Goal: Task Accomplishment & Management: Complete application form

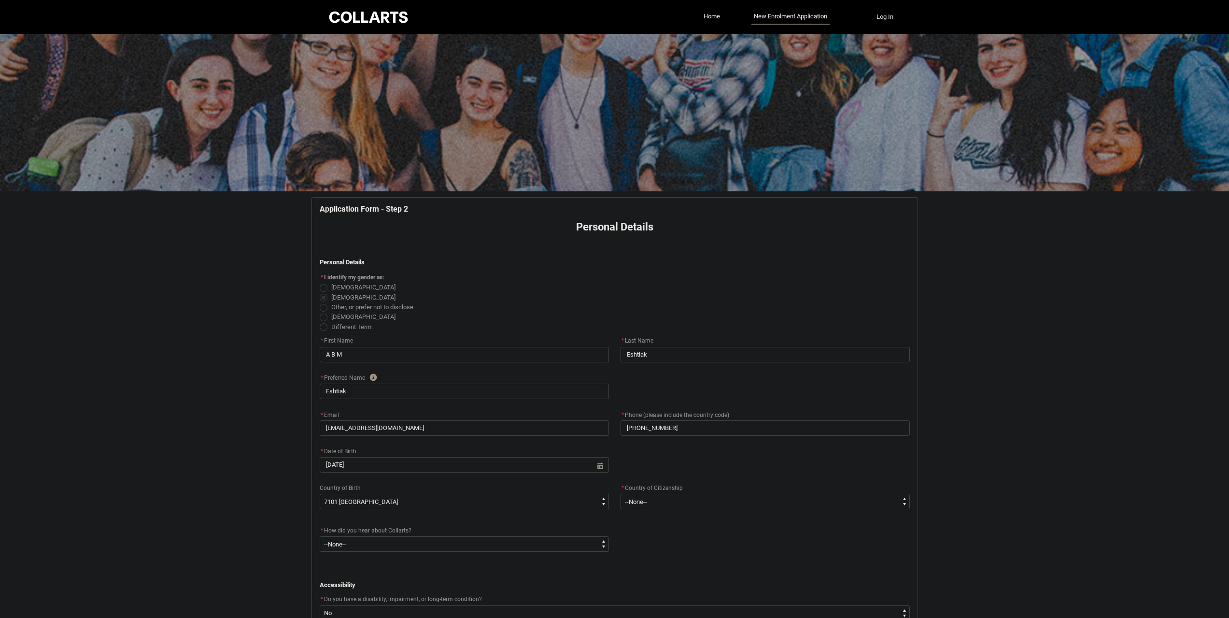
select select "Birth_Country.7101"
select select "Citizenship_Country.Bangladesh"
select select "Heard_About_Collarts_Picklist.In the Media"
select select "No_TextChoice"
select select "Country_Choice.7101"
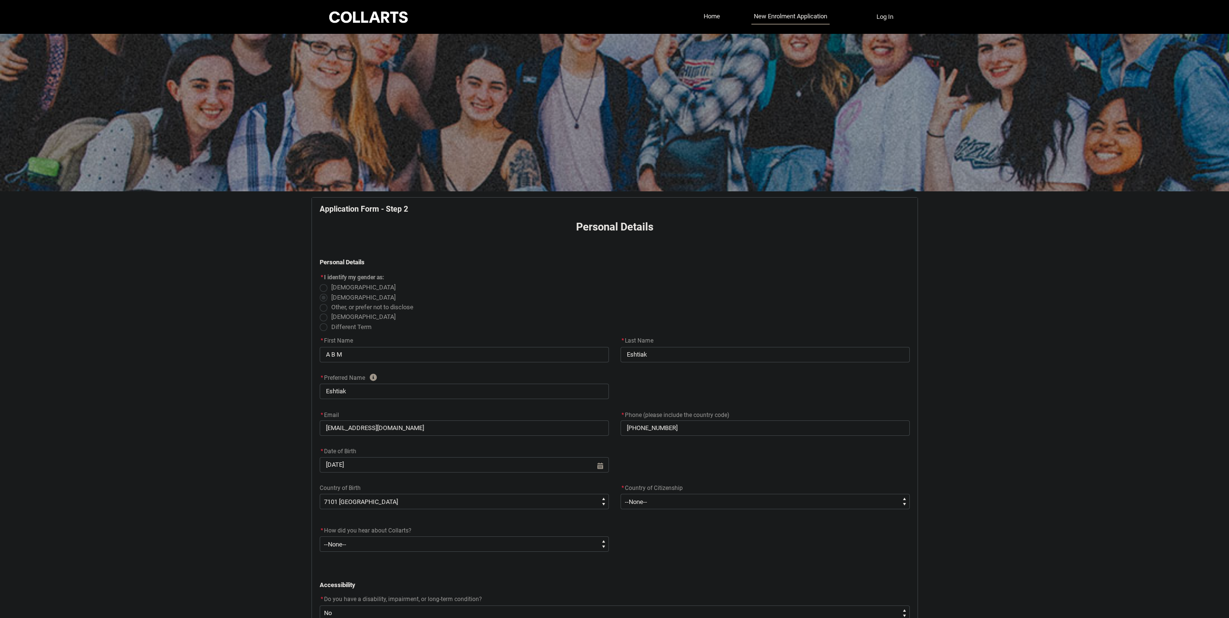
select select "choice_No"
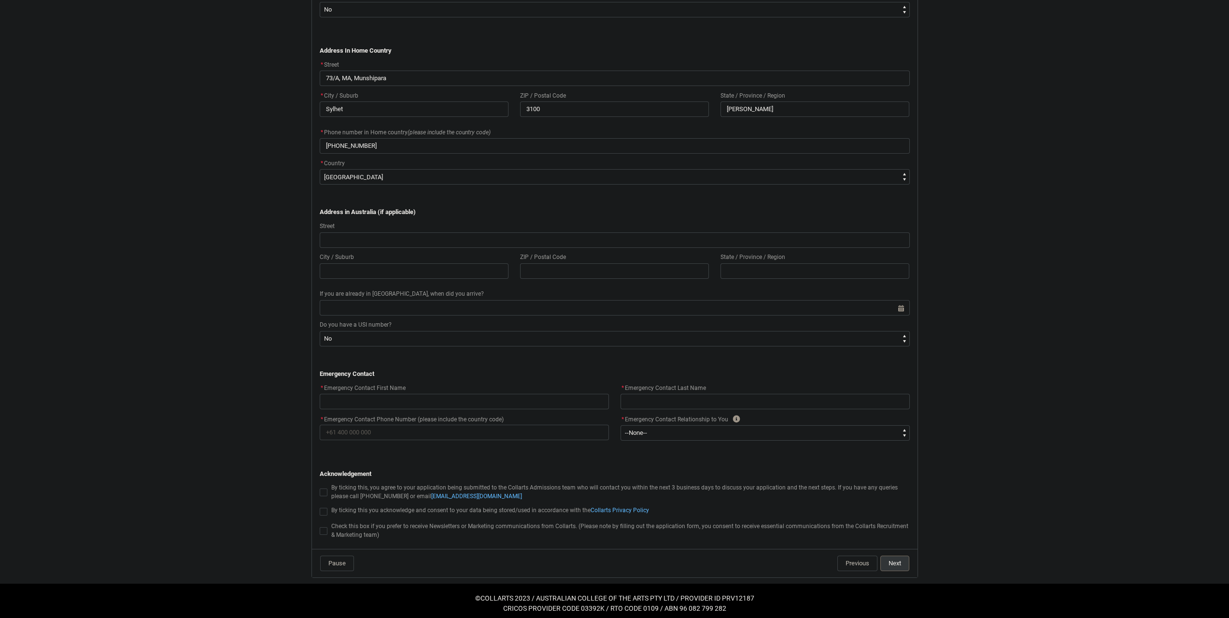
scroll to position [608, 0]
click at [662, 431] on select "--None-- Mother Father Sibling Child Partner Relation Friend" at bounding box center [765, 427] width 289 height 15
type lightning-select "Emergency_Contact_Relationship.Sibling"
click at [621, 420] on select "--None-- Mother Father Sibling Child Partner Relation Friend" at bounding box center [765, 427] width 289 height 15
select select "Emergency_Contact_Relationship.Sibling"
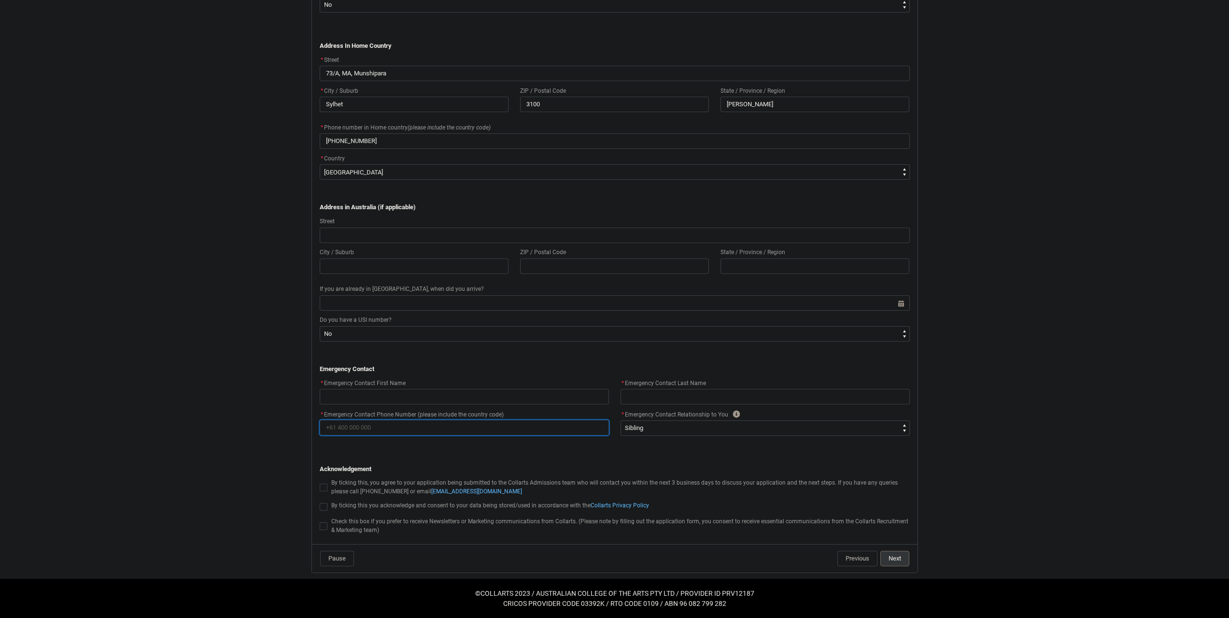
click at [526, 423] on input "* Emergency Contact Phone Number (please include the country code)" at bounding box center [464, 427] width 289 height 15
type lightning-primitive-input-simple "+"
type input "+"
type lightning-primitive-input-simple "+8"
type input "+8"
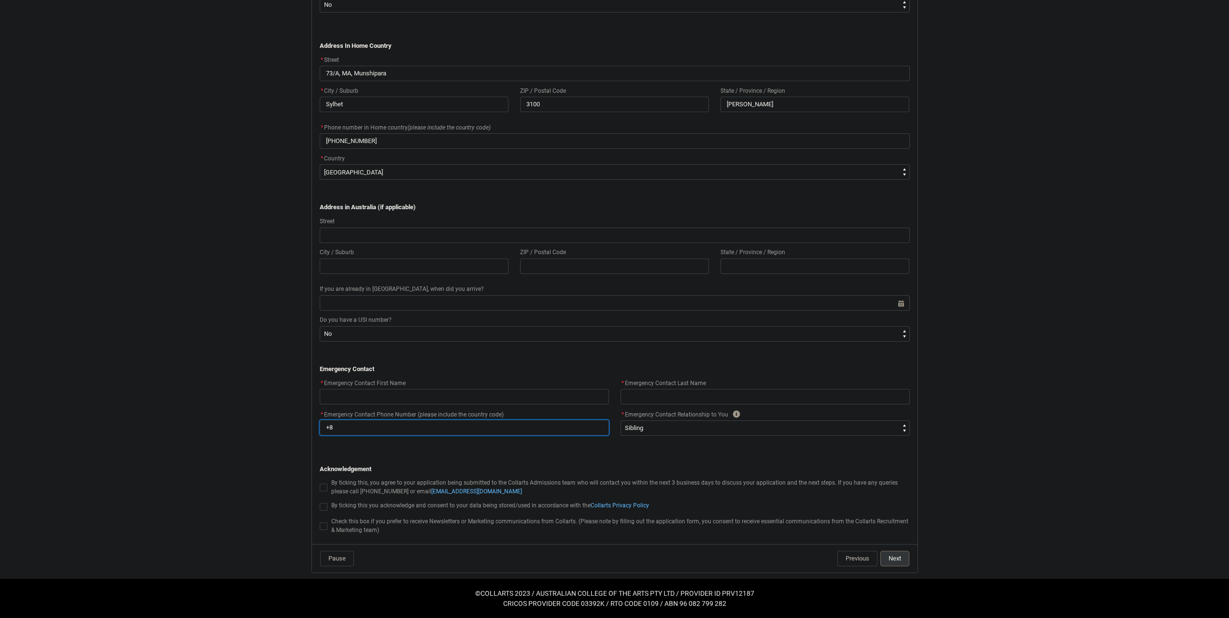
type lightning-primitive-input-simple "+88"
type input "+88"
type lightning-primitive-input-simple "+880"
type input "+880"
type lightning-primitive-input-simple "+8801"
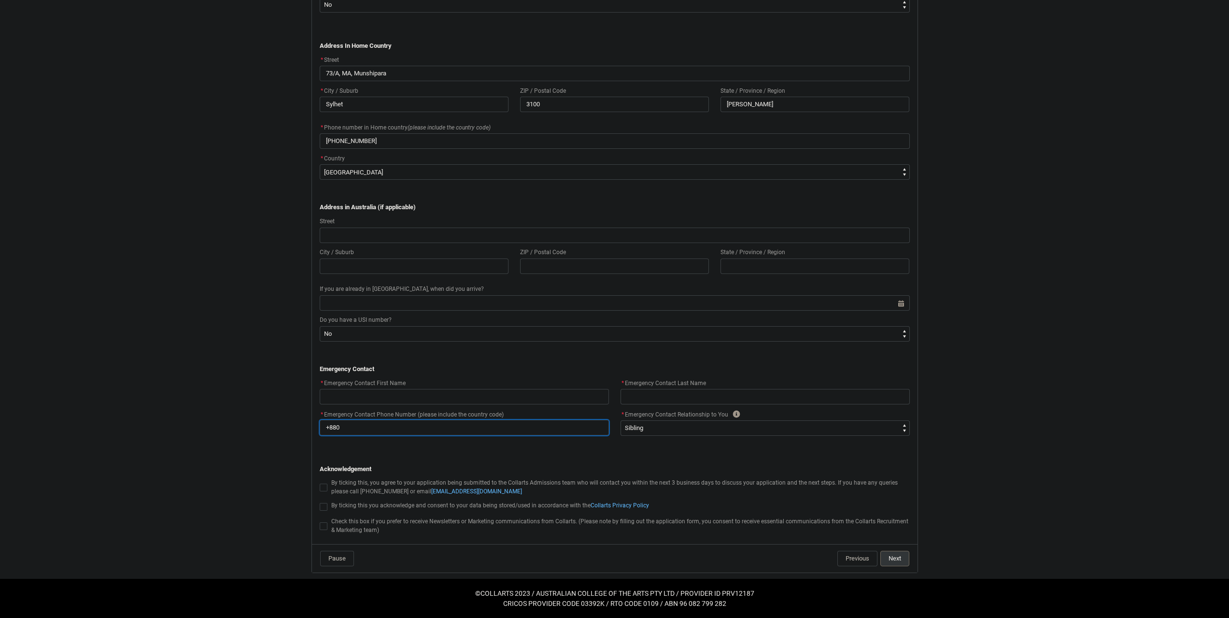
type input "+8801"
type lightning-primitive-input-simple "+88017"
type input "+88017"
type lightning-primitive-input-simple "+880171"
type input "+880171"
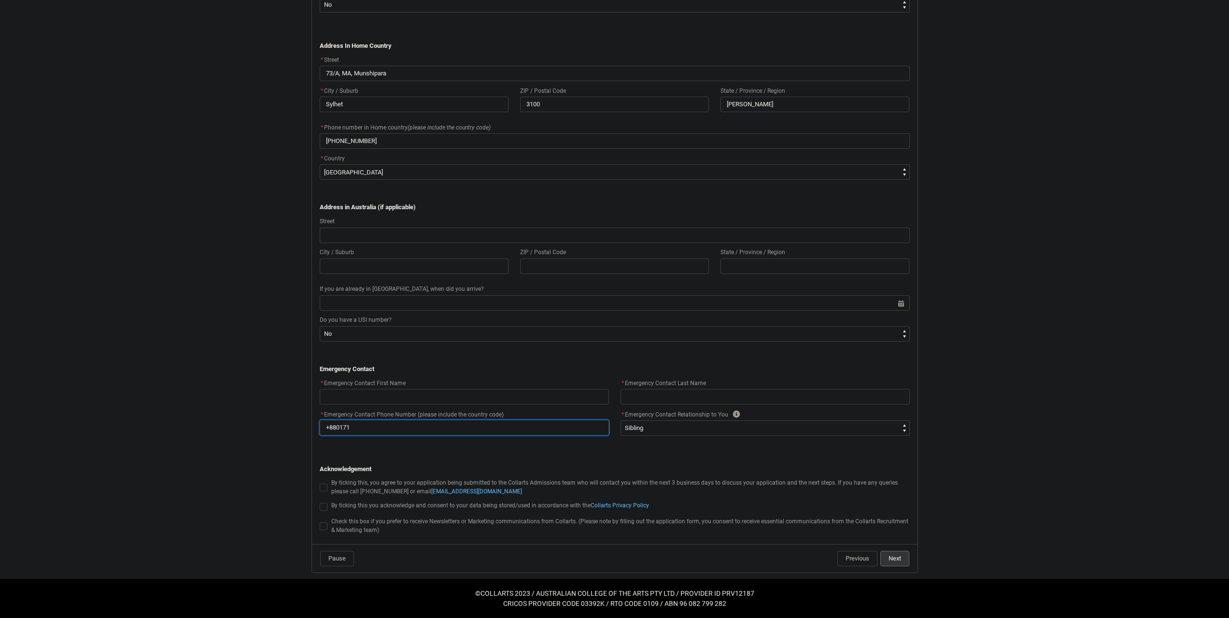
type lightning-primitive-input-simple "+8801716"
type input "+8801716"
type lightning-primitive-input-simple "+88017169"
type input "+88017169"
type lightning-primitive-input-simple "+880171693"
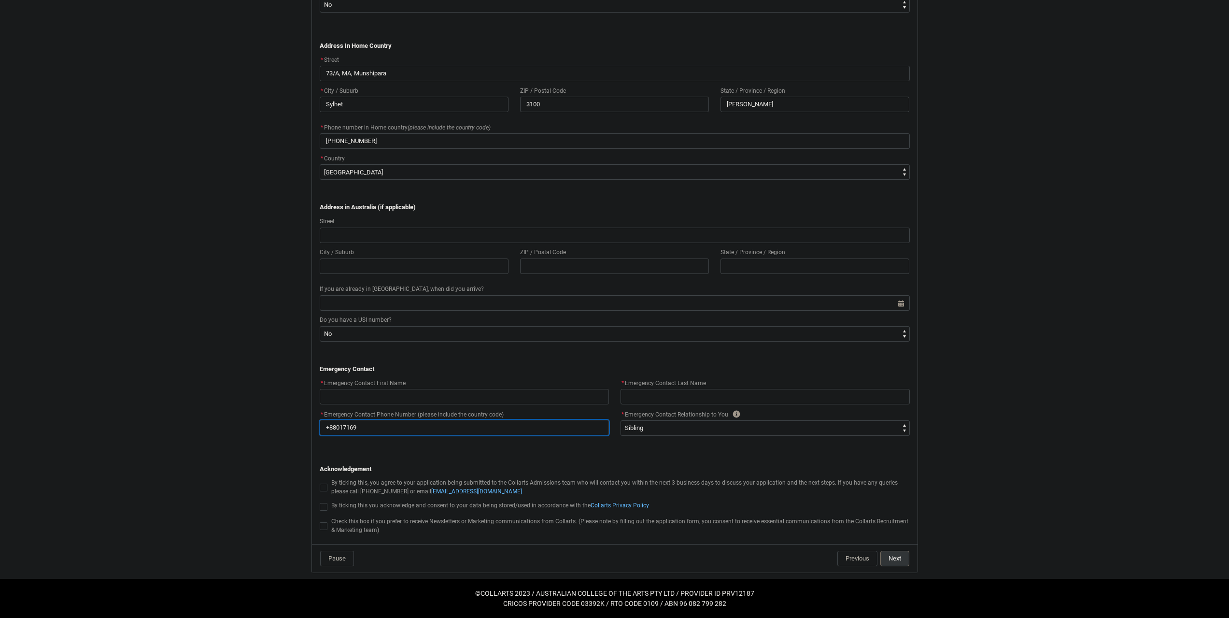
type input "+880171693"
type lightning-primitive-input-simple "+8801716932"
type input "+8801716932"
type lightning-primitive-input-simple "+88017169320"
type input "+88017169320"
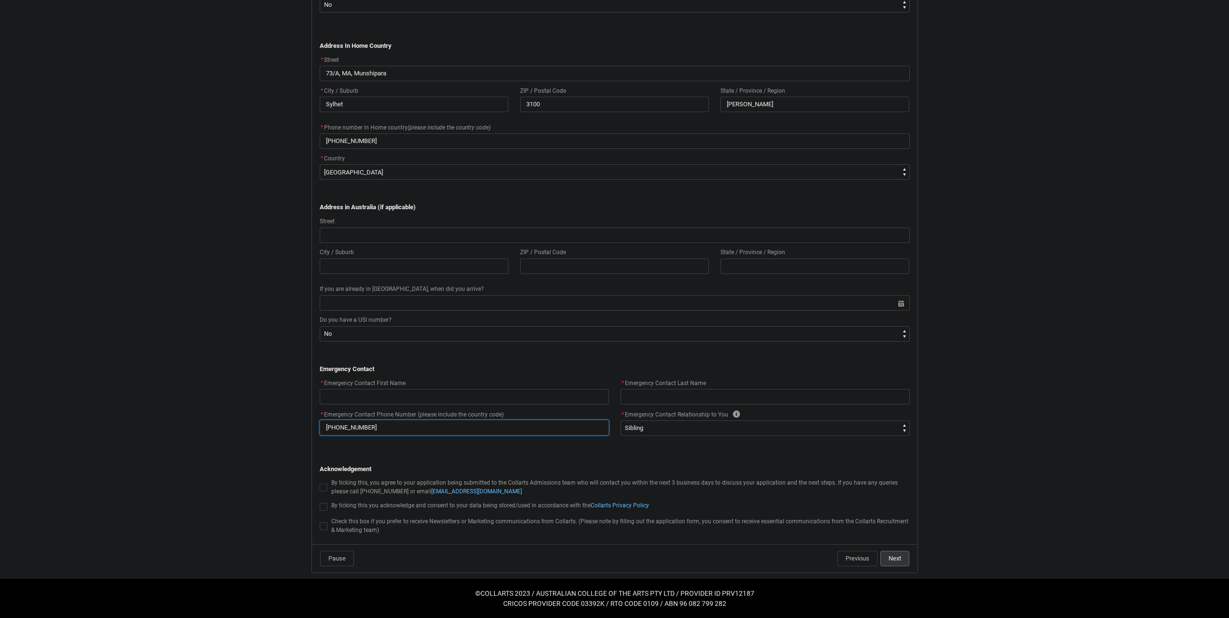
type lightning-primitive-input-simple "+880171693209"
type input "+880171693209"
type lightning-primitive-input-simple "+8801716932094"
type input "+8801716932094"
click at [508, 391] on input "REDU_Application_Form_for_Applicant flow" at bounding box center [464, 396] width 289 height 15
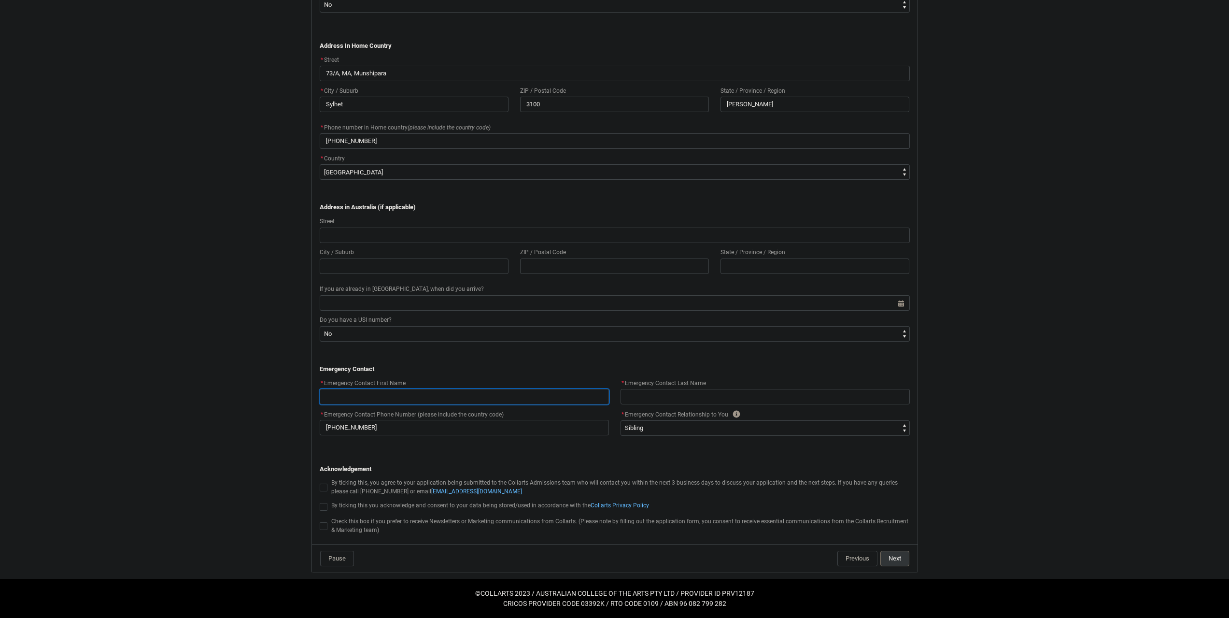
type lightning-primitive-input-simple "A"
type input "A"
type lightning-primitive-input-simple "A"
type input "A"
type lightning-primitive-input-simple "A B"
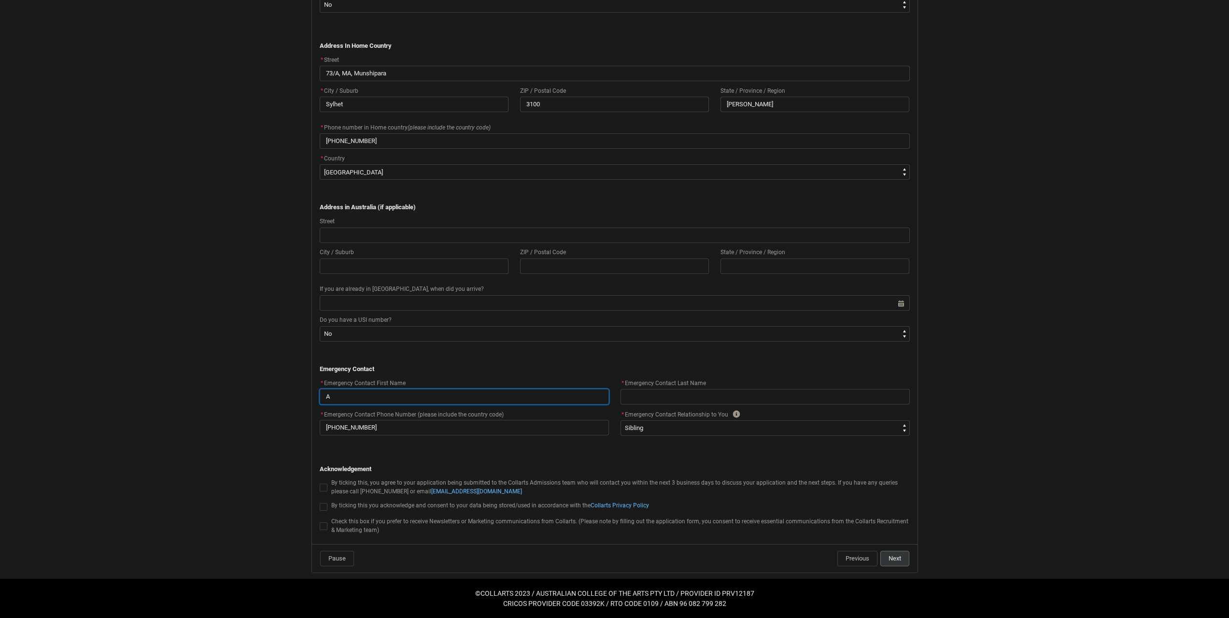
type input "A B"
type lightning-primitive-input-simple "A B"
type input "A B"
type lightning-primitive-input-simple "A B M"
type input "A B M"
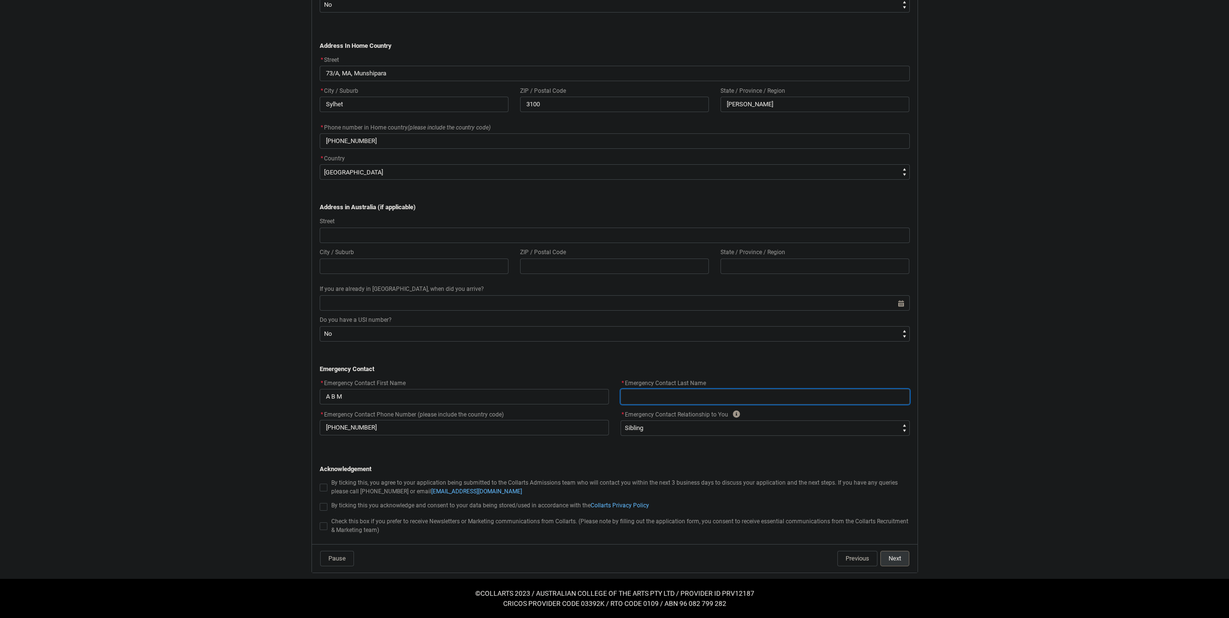
click at [709, 396] on input "REDU_Application_Form_for_Applicant flow" at bounding box center [765, 396] width 289 height 15
type lightning-primitive-input-simple "I"
type input "I"
type lightning-primitive-input-simple "If"
type input "If"
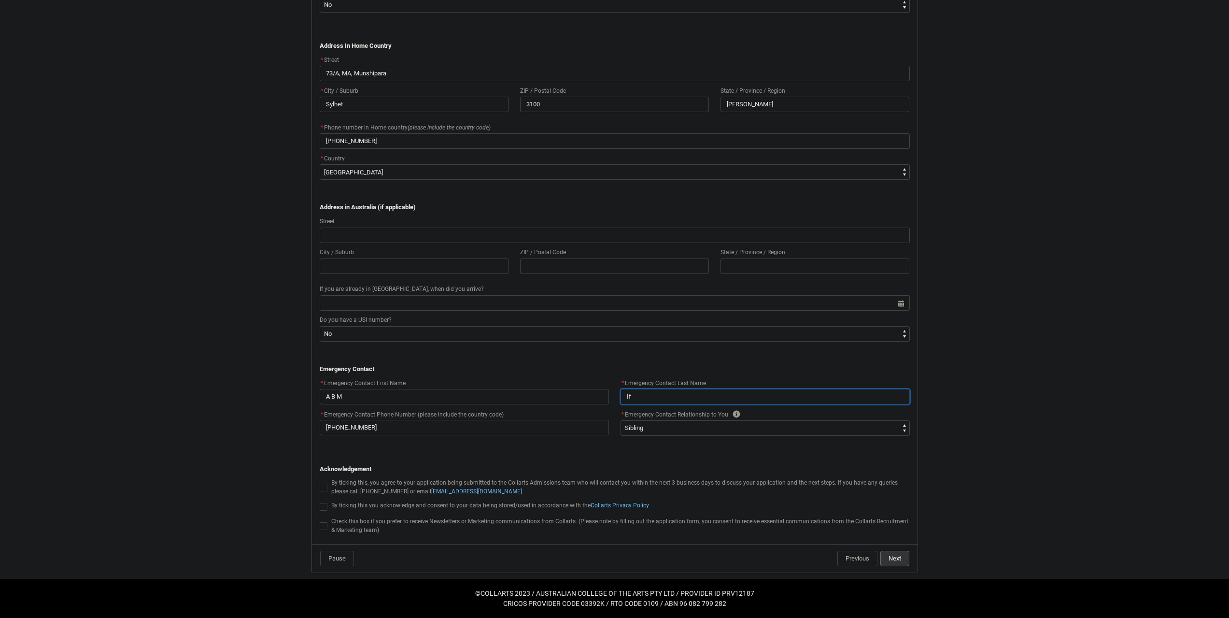
type lightning-primitive-input-simple "Ift"
type input "Ift"
type lightning-primitive-input-simple "Ifte"
type input "Ifte"
type lightning-primitive-input-simple "Iftek"
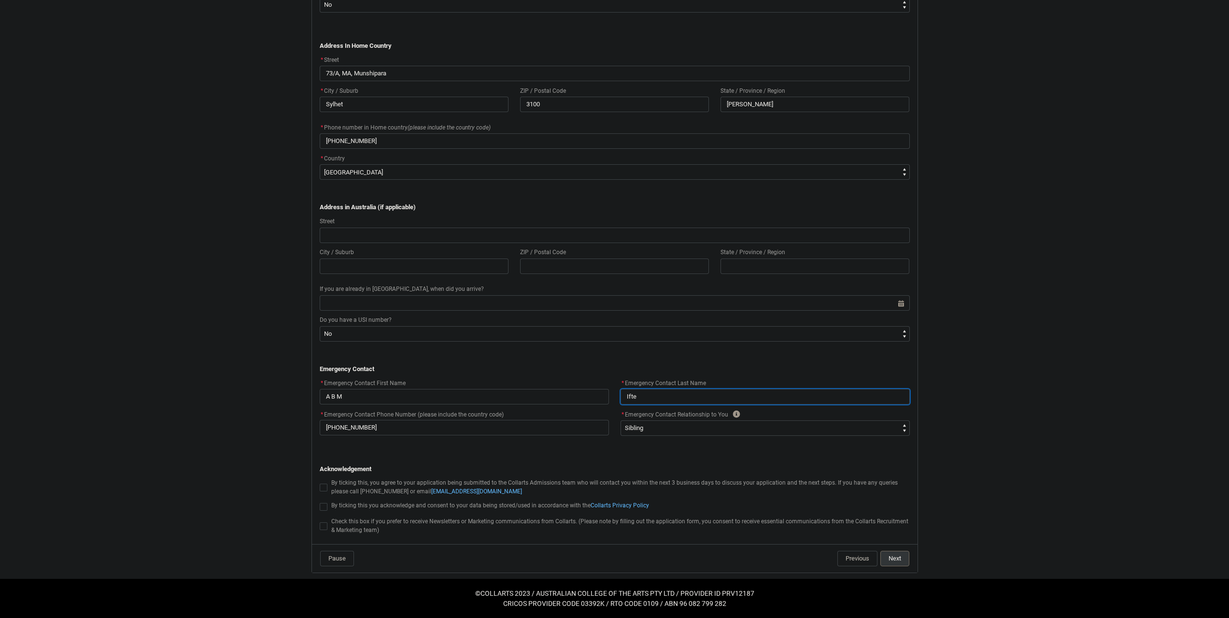
type input "Iftek"
type lightning-primitive-input-simple "Iftekh"
type input "Iftekh"
type lightning-primitive-input-simple "Iftekha"
type input "Iftekha"
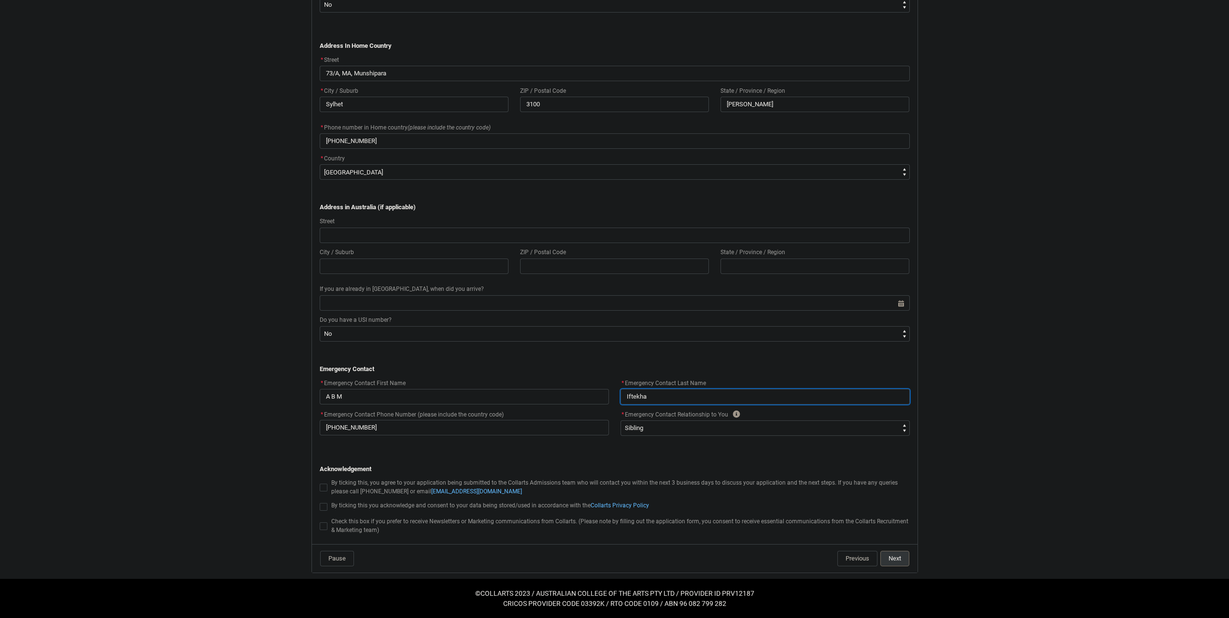
type lightning-primitive-input-simple "Iftekhar"
type input "Iftekhar"
click at [717, 454] on p "REDU_Application_Form_for_Applicant flow" at bounding box center [615, 450] width 590 height 10
click at [322, 487] on span "REDU_Application_Form_for_Applicant flow" at bounding box center [324, 488] width 8 height 8
click at [320, 482] on input "REDU_Application_Form_for_Applicant flow" at bounding box center [319, 482] width 0 height 0
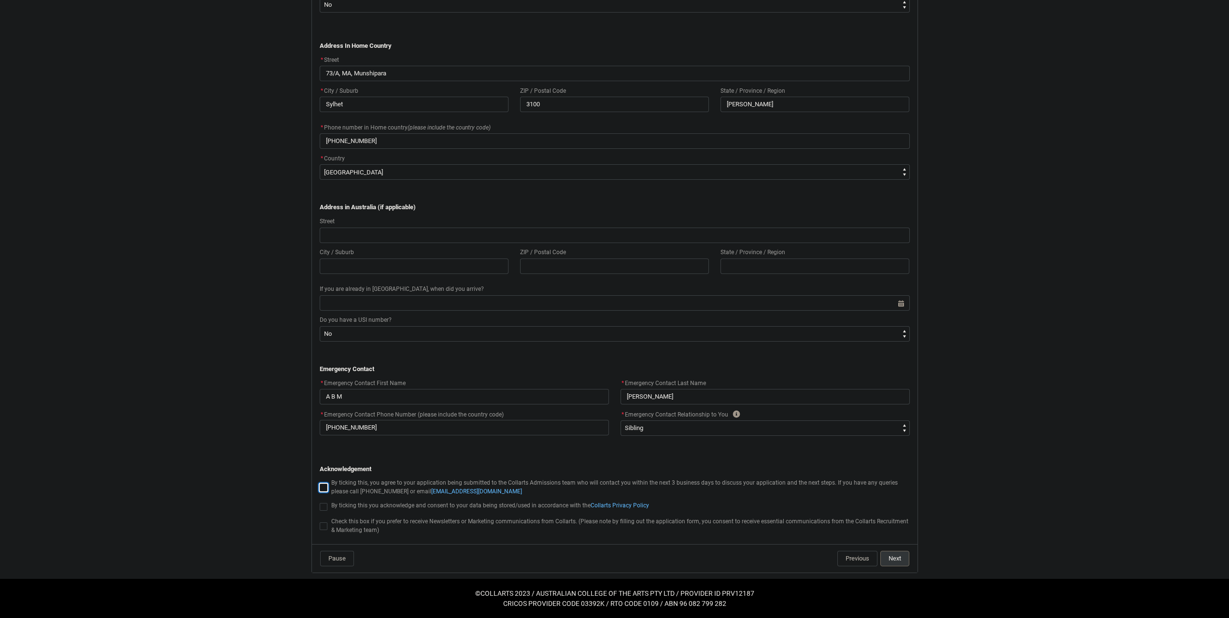
type lightning-input "true"
checkbox input "true"
click at [325, 503] on span "REDU_Application_Form_for_Applicant flow" at bounding box center [324, 507] width 8 height 8
click at [320, 501] on input "REDU_Application_Form_for_Applicant flow" at bounding box center [319, 501] width 0 height 0
type lightning-input "true"
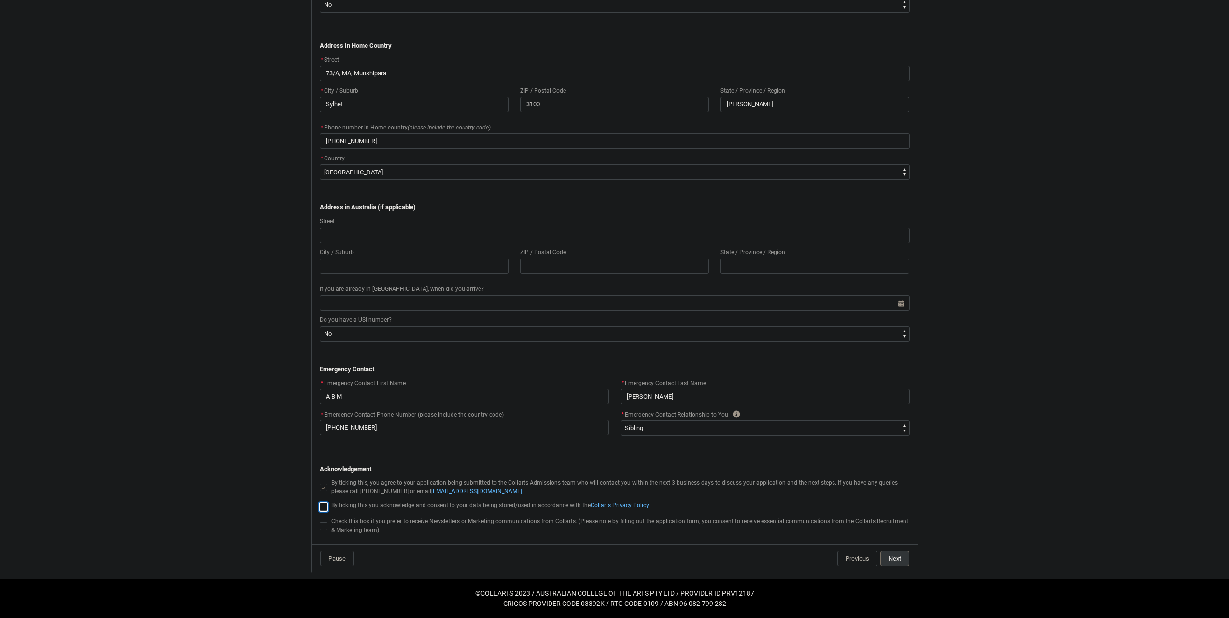
checkbox input "true"
click at [323, 524] on span "REDU_Application_Form_for_Applicant flow" at bounding box center [324, 526] width 8 height 8
click at [320, 521] on input "REDU_Application_Form_for_Applicant flow" at bounding box center [319, 520] width 0 height 0
type lightning-input "true"
checkbox input "true"
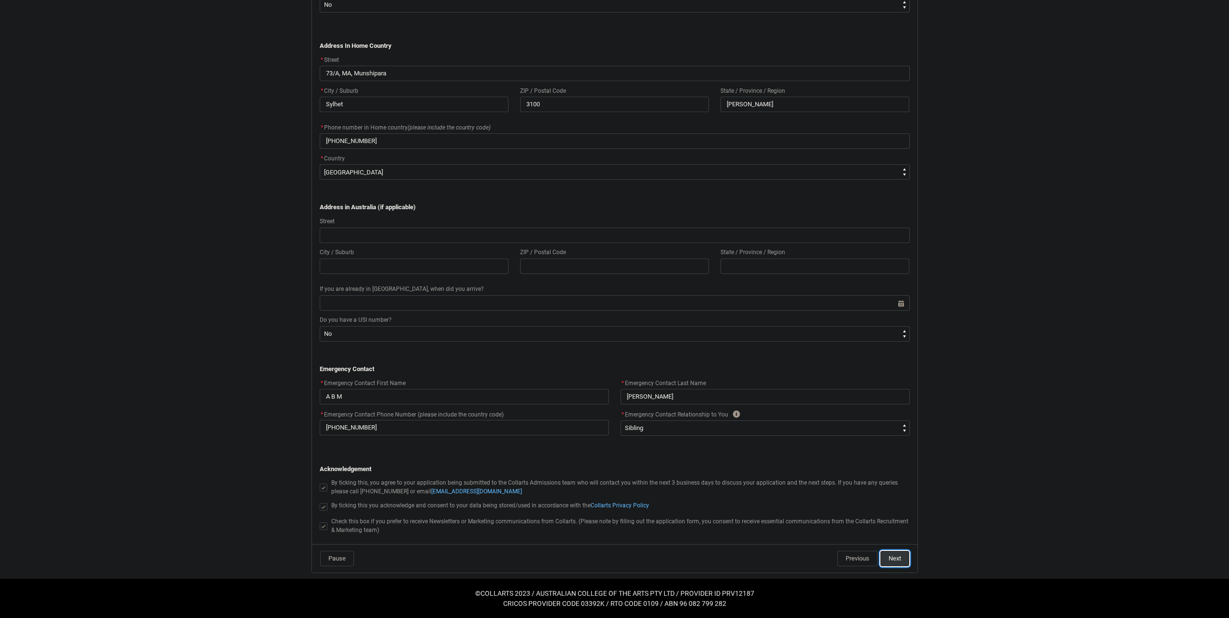
click at [900, 561] on button "Next" at bounding box center [895, 558] width 29 height 15
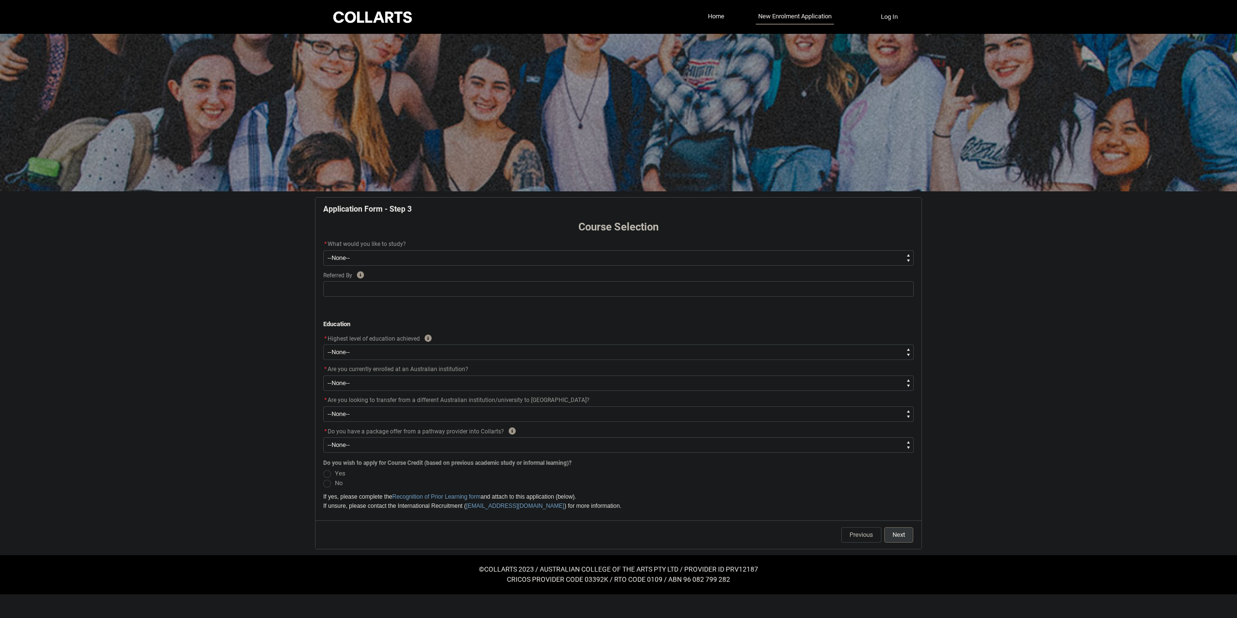
click at [410, 261] on select "--None-- Diploma Bachelor Post Graduate" at bounding box center [618, 257] width 590 height 15
type lightning-select "WhichDegree_PostGrad"
click at [323, 250] on select "--None-- Diploma Bachelor Post Graduate" at bounding box center [618, 257] width 590 height 15
select select "WhichDegree_PostGrad"
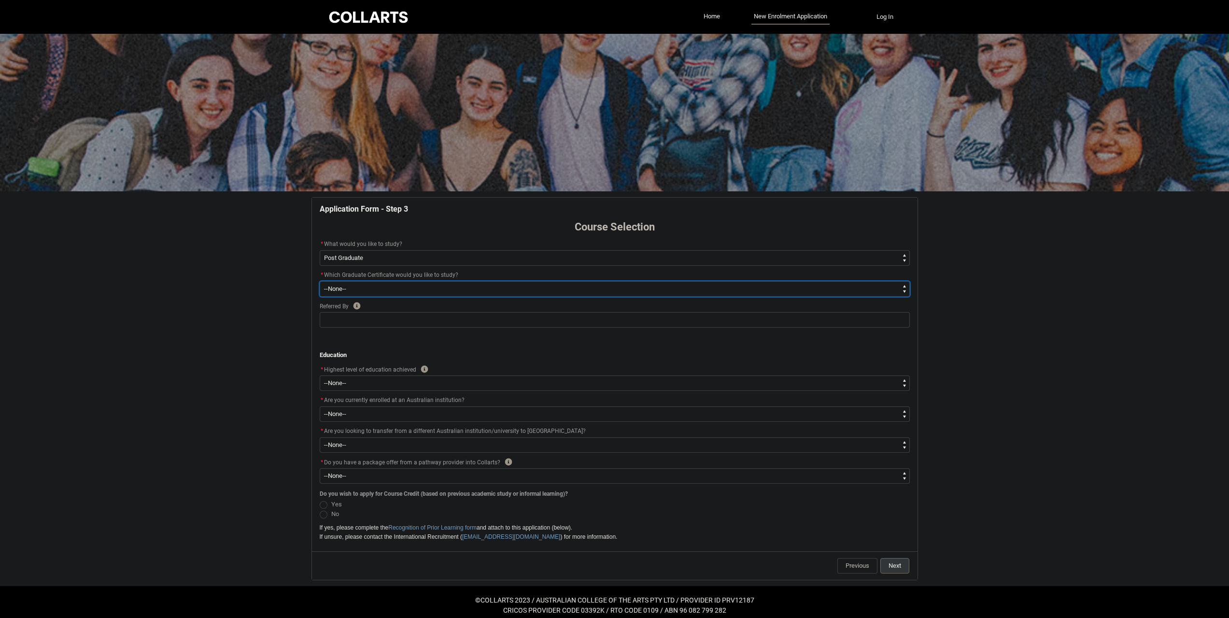
click at [399, 289] on select "--None-- Graduate Certificate of Creative Industries Graduate Certificate of De…" at bounding box center [615, 288] width 590 height 15
type lightning-select "ProgramChoice_GradCert.001I7000002b4iZIAQ"
click at [320, 281] on select "--None-- Graduate Certificate of Creative Industries Graduate Certificate of De…" at bounding box center [615, 288] width 590 height 15
select select "ProgramChoice_GradCert.001I7000002b4iZIAQ"
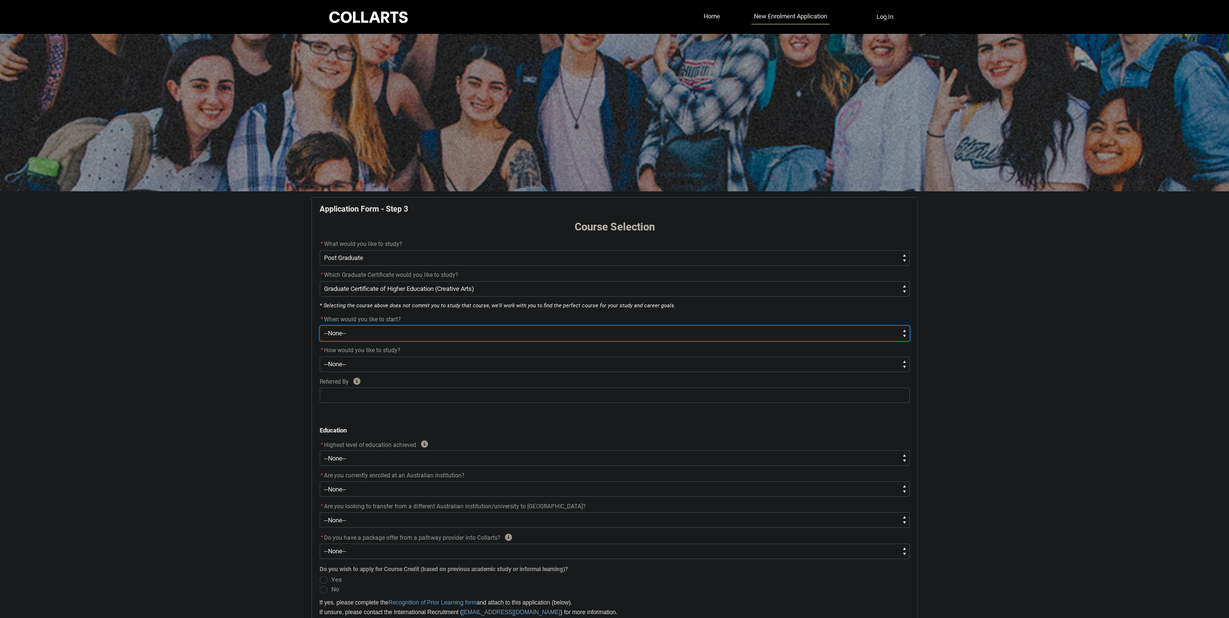
click at [470, 334] on select "--None--" at bounding box center [615, 333] width 590 height 15
click at [320, 326] on select "--None--" at bounding box center [615, 333] width 590 height 15
click at [483, 333] on select "--None--" at bounding box center [615, 333] width 590 height 15
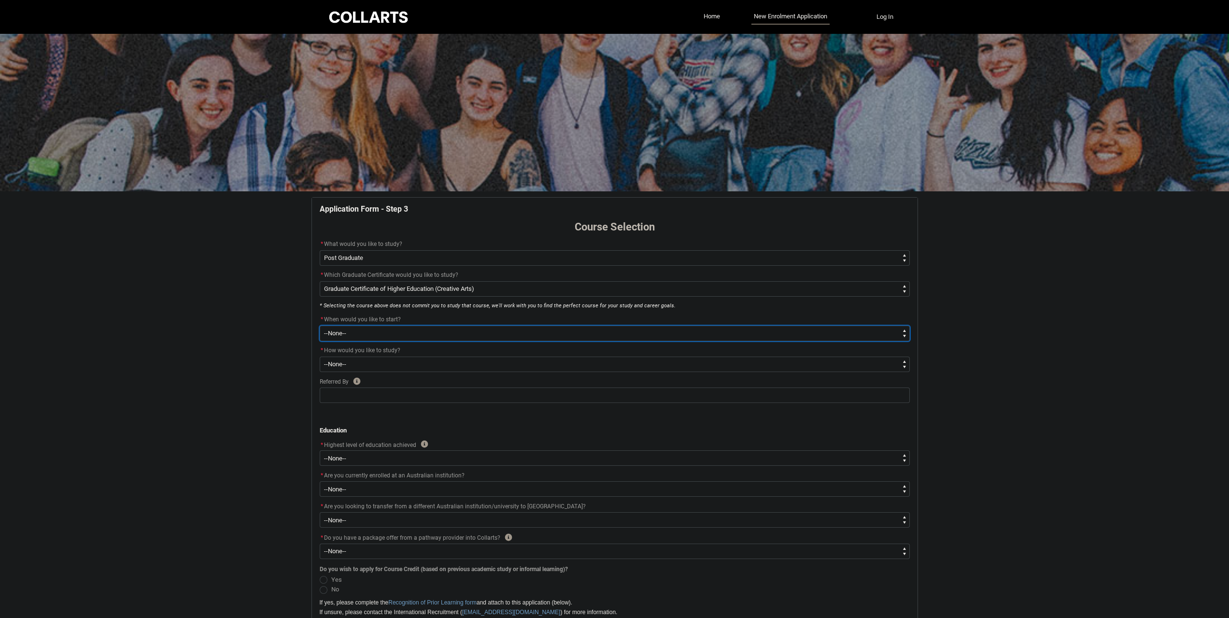
click at [483, 333] on select "--None--" at bounding box center [615, 333] width 590 height 15
click at [415, 285] on select "--None-- Graduate Certificate of Creative Industries Graduate Certificate of De…" at bounding box center [615, 288] width 590 height 15
click at [436, 252] on select "--None-- Diploma Bachelor Post Graduate" at bounding box center [615, 257] width 590 height 15
click at [431, 255] on select "--None-- Diploma Bachelor Post Graduate" at bounding box center [615, 257] width 590 height 15
click at [429, 259] on select "--None-- Diploma Bachelor Post Graduate" at bounding box center [615, 257] width 590 height 15
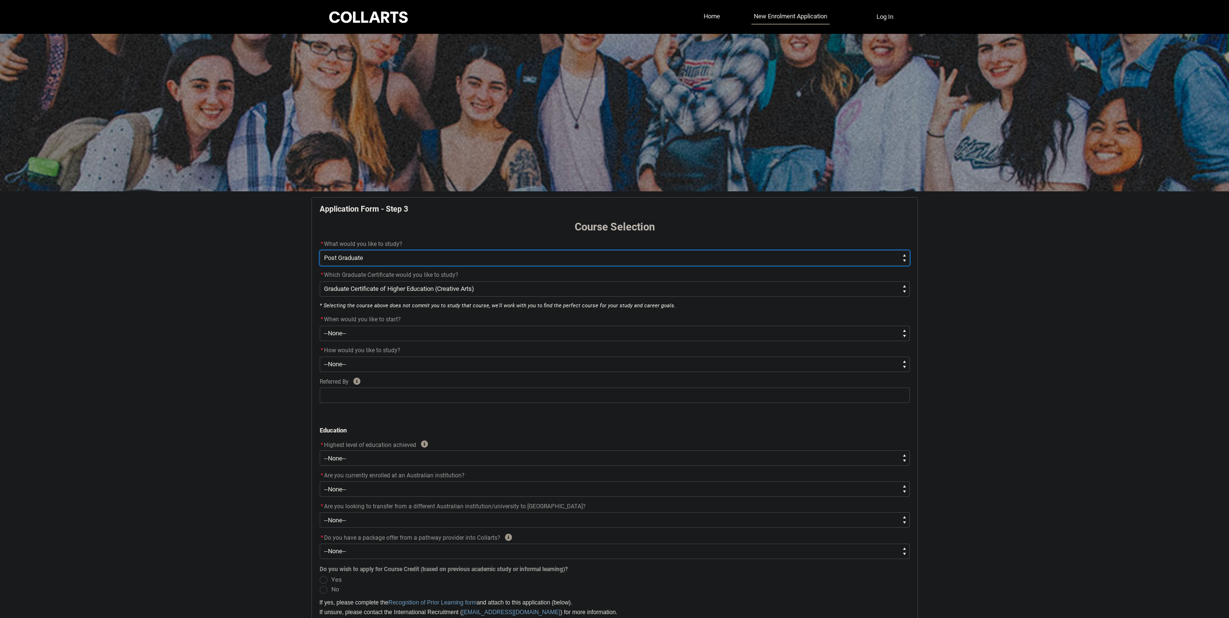
type lightning-select "WhichDegree_Diploma"
click at [320, 250] on select "--None-- Diploma Bachelor Post Graduate" at bounding box center [615, 257] width 590 height 15
select select "WhichDegree_Diploma"
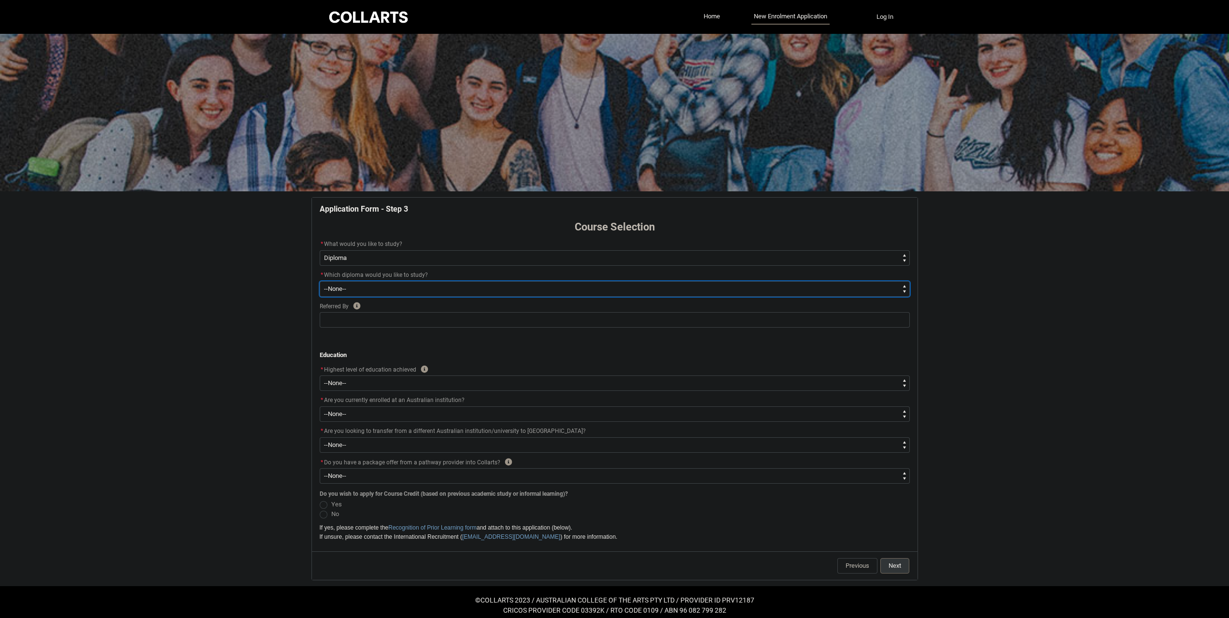
click at [413, 284] on select "--None-- Diploma of 2D Animation Diploma of Applied Business (Entertainment Man…" at bounding box center [615, 288] width 590 height 15
type lightning-select "ProgramChoice_Diploma.001OZ0000040hCOYAY"
click at [320, 281] on select "--None-- Diploma of 2D Animation Diploma of Applied Business (Entertainment Man…" at bounding box center [615, 288] width 590 height 15
select select "ProgramChoice_Diploma.001OZ0000040hCOYAY"
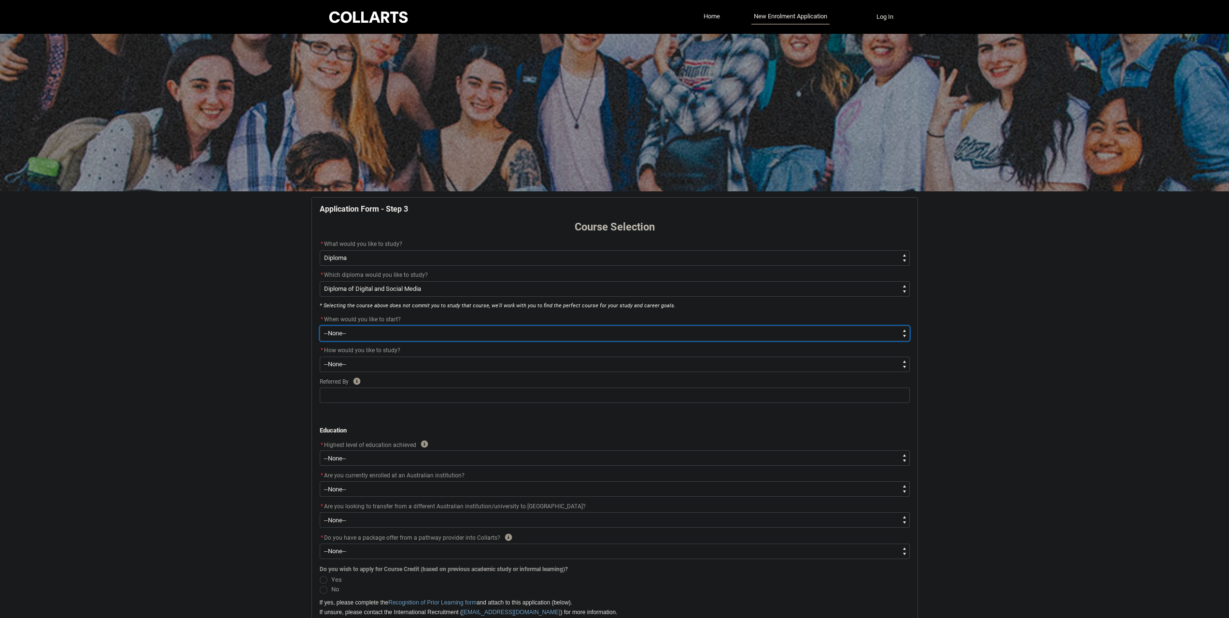
click at [480, 335] on select "--None-- Trimester 1 2026, starting February 2026" at bounding box center [615, 333] width 590 height 15
type lightning-select "Starting_Term.a0pI70000004aTdIAI"
click at [320, 326] on select "--None-- Trimester 1 2026, starting February 2026" at bounding box center [615, 333] width 590 height 15
select select "Starting_Term.a0pI70000004aTdIAI"
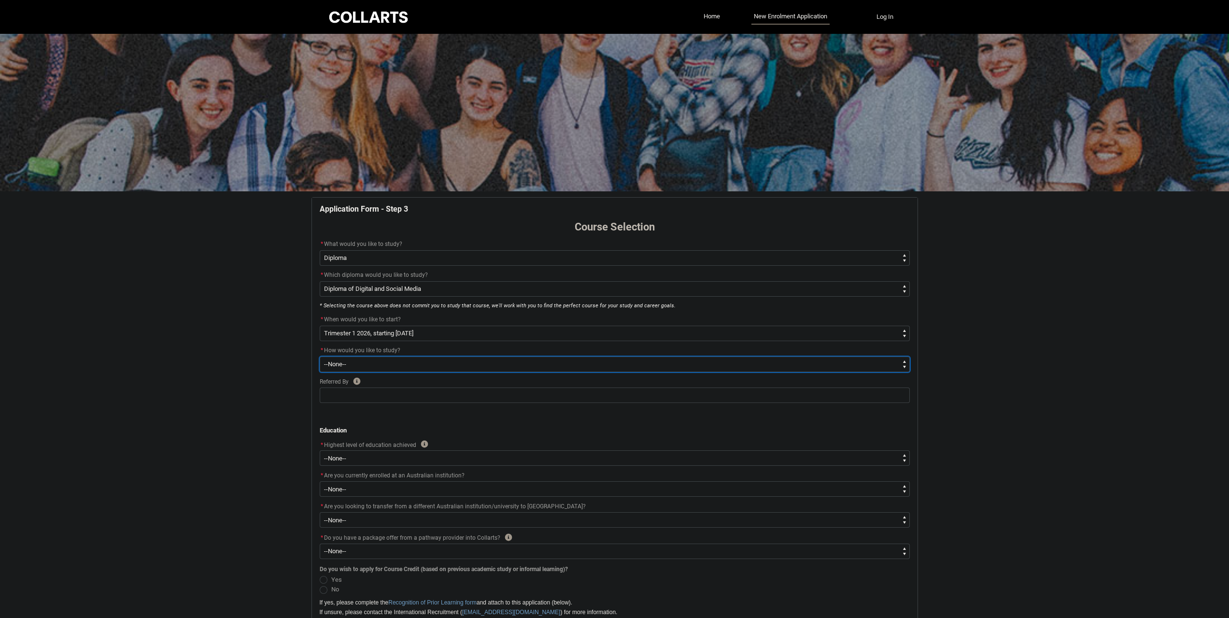
click at [461, 364] on select "--None-- On-campus Online" at bounding box center [615, 363] width 590 height 15
type lightning-select "WhichStudyMethod_OnCampus"
click at [320, 356] on select "--None-- On-campus Online" at bounding box center [615, 363] width 590 height 15
select select "WhichStudyMethod_OnCampus"
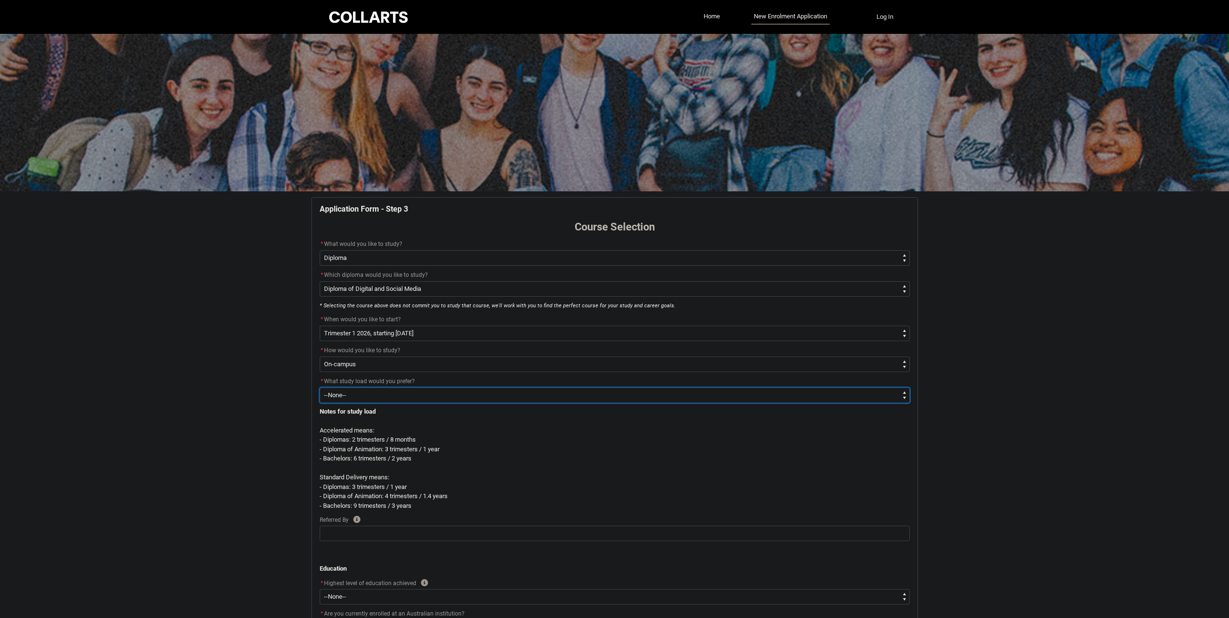
click at [427, 398] on select "--None-- Accelerated Learning Standard Delivery" at bounding box center [615, 394] width 590 height 15
type lightning-select "WhichStudyLoad_Standard"
click at [320, 387] on select "--None-- Accelerated Learning Standard Delivery" at bounding box center [615, 394] width 590 height 15
select select "WhichStudyLoad_Standard"
click at [339, 533] on input "REDU_Application_Form_for_Applicant flow" at bounding box center [615, 533] width 590 height 15
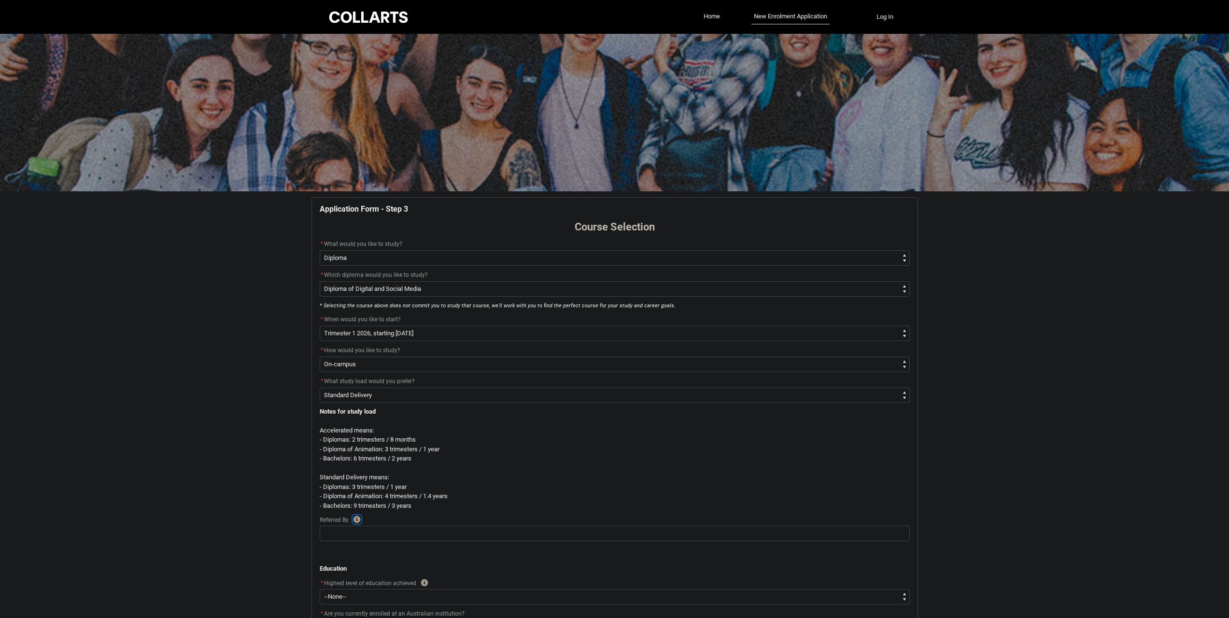
click at [357, 519] on icon "REDU_Application_Form_for_Applicant flow" at bounding box center [357, 519] width 8 height 8
click at [506, 504] on p "- Bachelors: 9 trimesters / 3 years" at bounding box center [615, 506] width 590 height 10
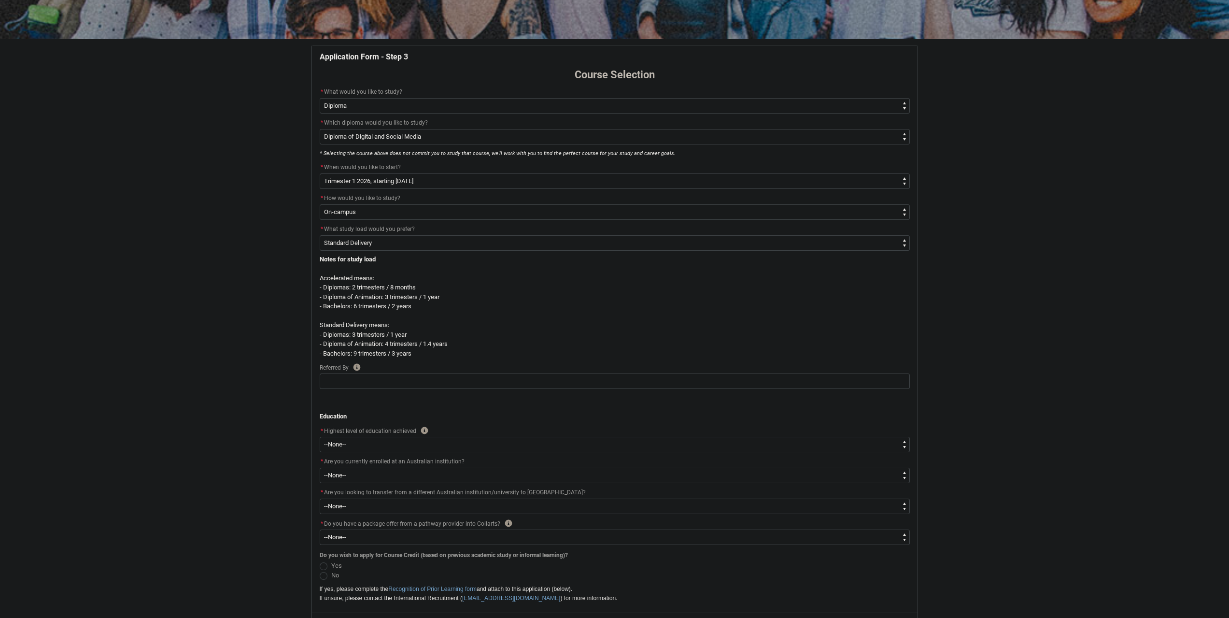
scroll to position [161, 0]
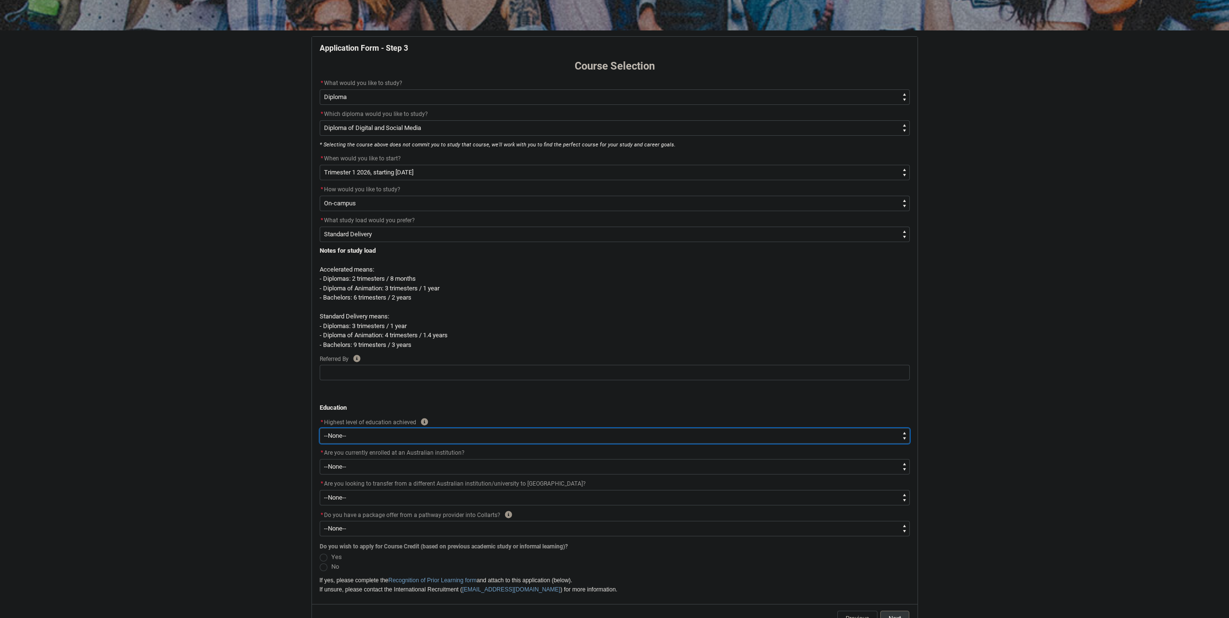
click at [458, 436] on select "--None-- Completed High School Completed a VET Course Completed Foundation Stud…" at bounding box center [615, 435] width 590 height 15
type lightning-select "HSLC_International_e"
click at [320, 428] on select "--None-- Completed High School Completed a VET Course Completed Foundation Stud…" at bounding box center [615, 435] width 590 height 15
select select "HSLC_International_e"
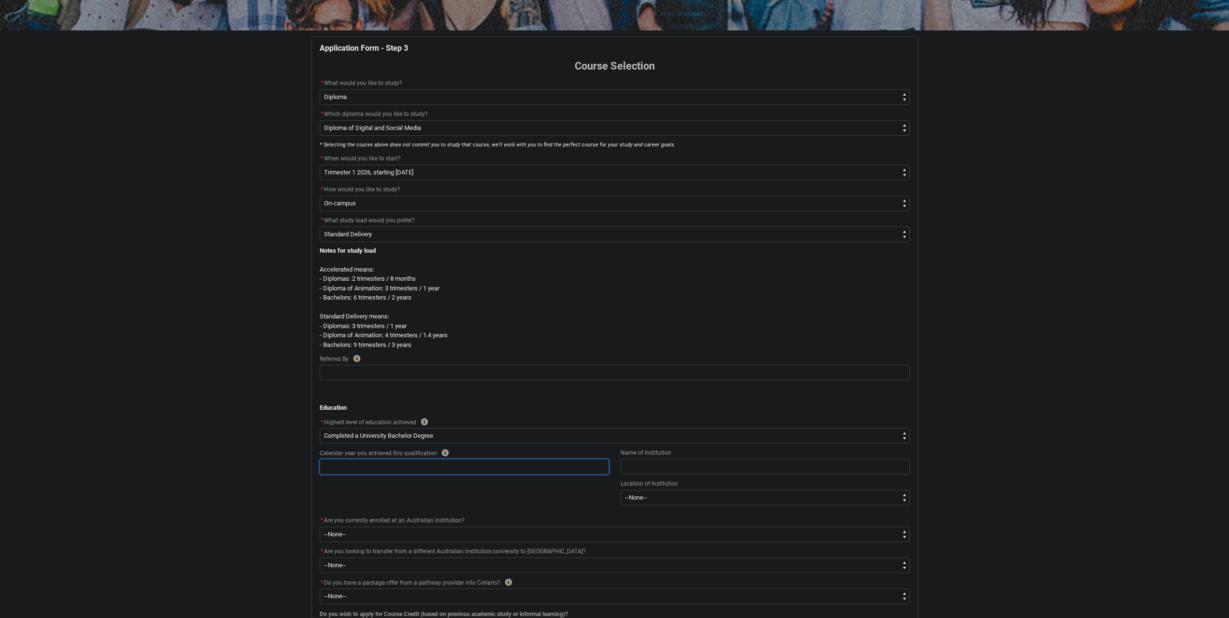
click at [476, 462] on input "REDU_Application_Form_for_Applicant flow" at bounding box center [464, 466] width 289 height 15
click at [442, 451] on icon "REDU_Application_Form_for_Applicant flow" at bounding box center [444, 452] width 7 height 7
click at [426, 469] on input "REDU_Application_Form_for_Applicant flow" at bounding box center [464, 466] width 289 height 15
type lightning-primitive-input-simple "2"
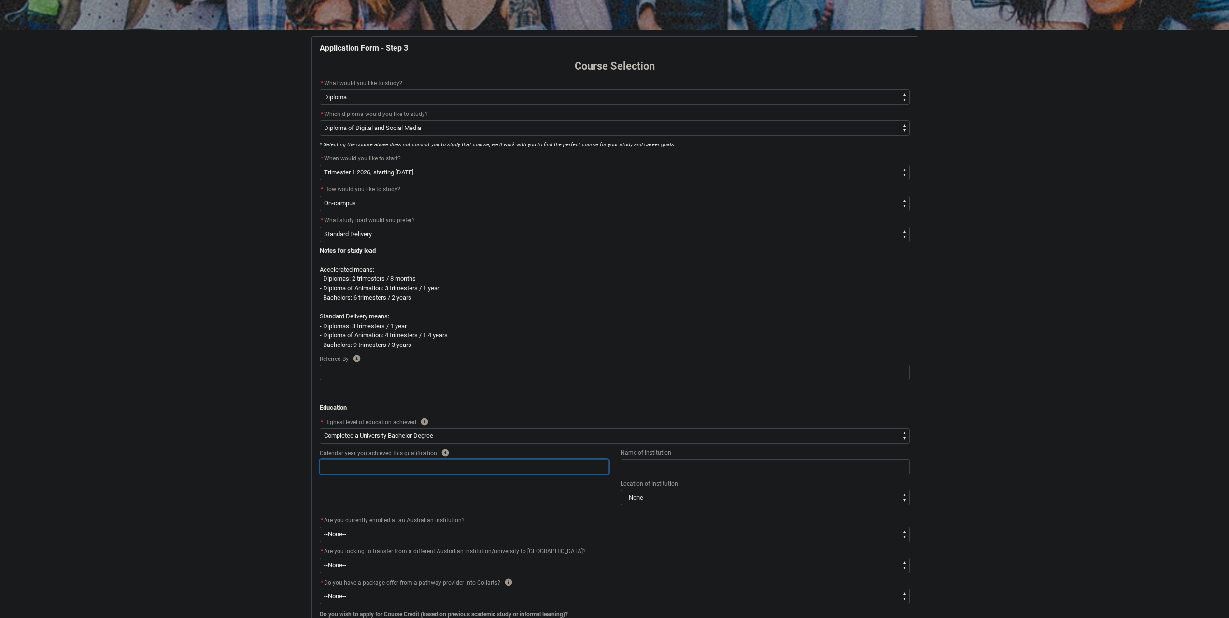
type input "2"
type lightning-primitive-input-simple "20"
type input "20"
type lightning-primitive-input-simple "202"
type input "202"
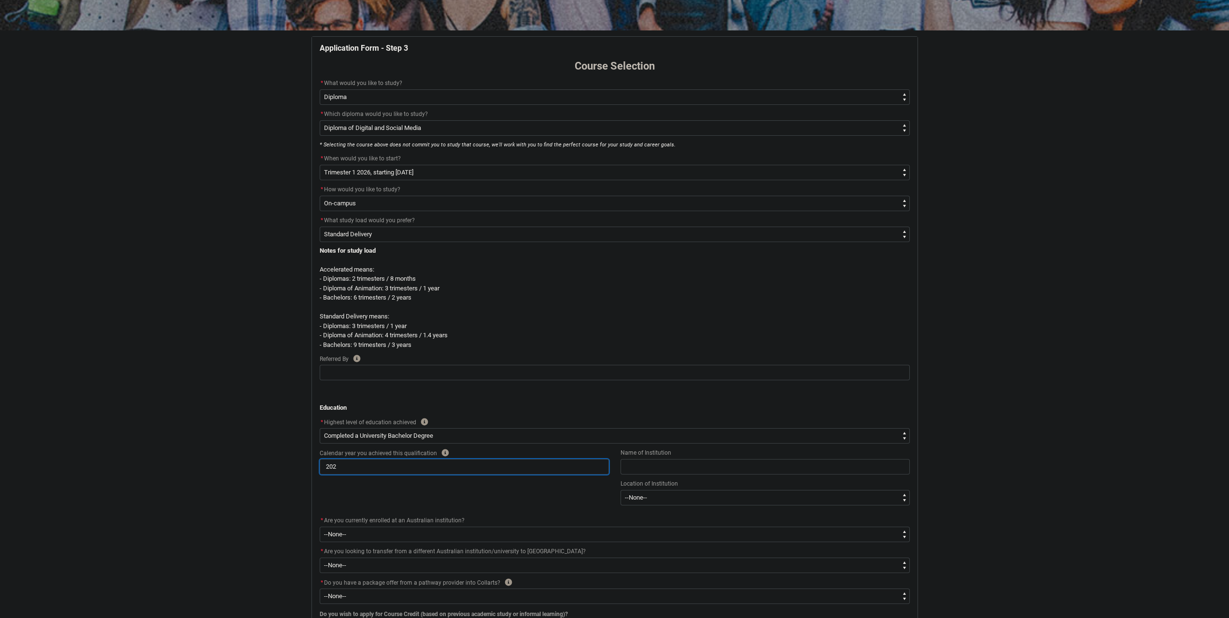
type lightning-primitive-input-simple "2021"
type input "2021"
click at [645, 470] on input "REDU_Application_Form_for_Applicant flow" at bounding box center [765, 466] width 289 height 15
click at [647, 464] on input "REDU_Application_Form_for_Applicant flow" at bounding box center [765, 466] width 289 height 15
paste input "Shanto-Mariam University of Creative Technology: SMUCT"
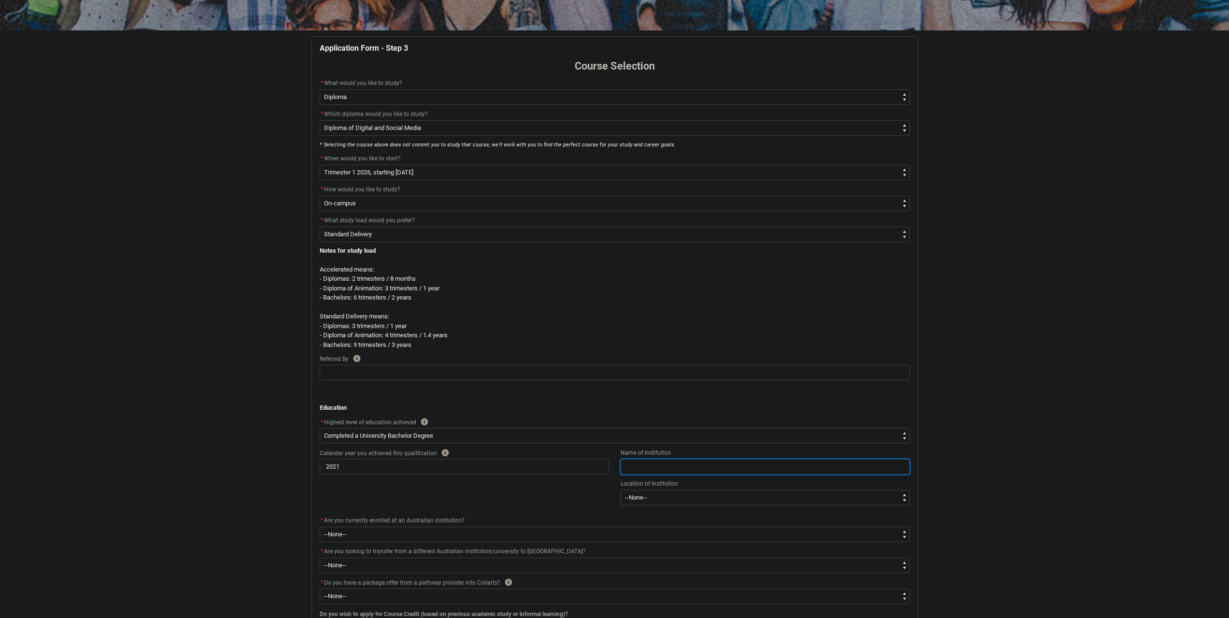
type lightning-primitive-input-simple "Shanto-Mariam University of Creative Technology: SMUCT"
type input "Shanto-Mariam University of Creative Technology: SMUCT"
drag, startPoint x: 799, startPoint y: 464, endPoint x: 763, endPoint y: 477, distance: 38.7
click at [763, 477] on flowruntime-screen-field "Name of Institution Shanto-Mariam University of Creative Technology: SMUCT" at bounding box center [765, 462] width 301 height 31
type lightning-primitive-input-simple "Shanto-Mariam University of Creative Technology"
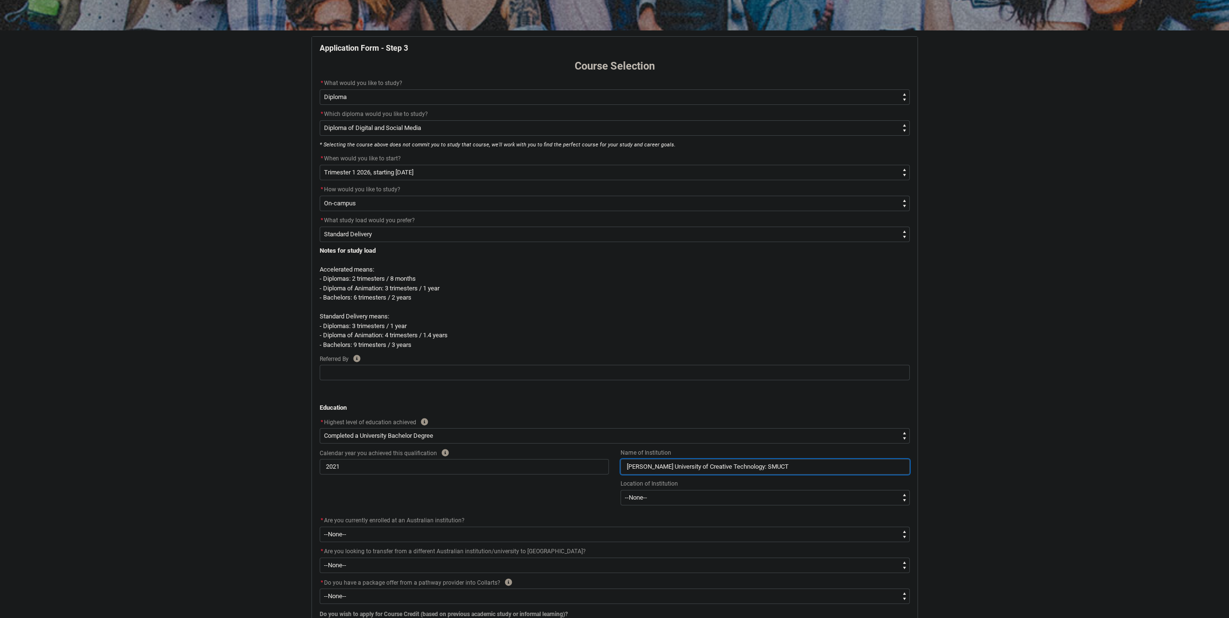
type input "Shanto-Mariam University of Creative Technology"
type lightning-primitive-input-simple "Shanto-Mariam University of Creative Technology="
type input "Shanto-Mariam University of Creative Technology="
type lightning-primitive-input-simple "Shanto-Mariam University of Creative Technology"
type input "Shanto-Mariam University of Creative Technology"
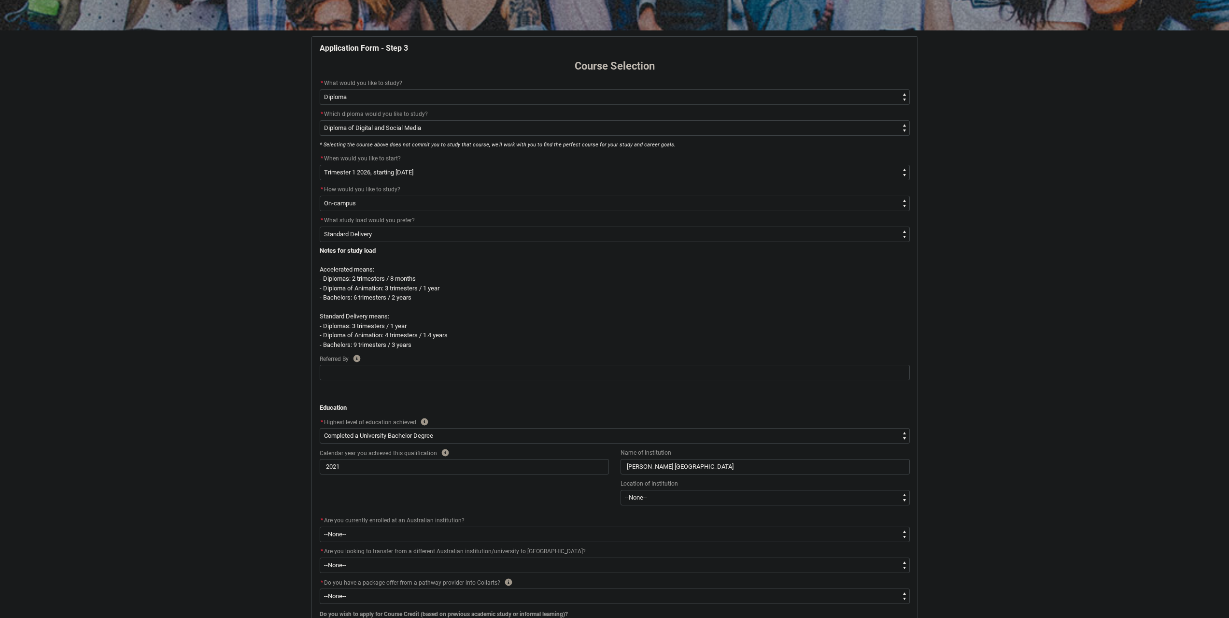
click at [751, 483] on div "Location of Institution" at bounding box center [765, 484] width 289 height 12
click at [746, 495] on select "--None-- Afghanistan Åland Islands Albania Algeria American Samoa Andorra Angol…" at bounding box center [765, 497] width 289 height 15
type lightning-select "Institution_Location.Bangladesh"
click at [621, 490] on select "--None-- Afghanistan Åland Islands Albania Algeria American Samoa Andorra Angol…" at bounding box center [765, 497] width 289 height 15
select select "Institution_Location.Bangladesh"
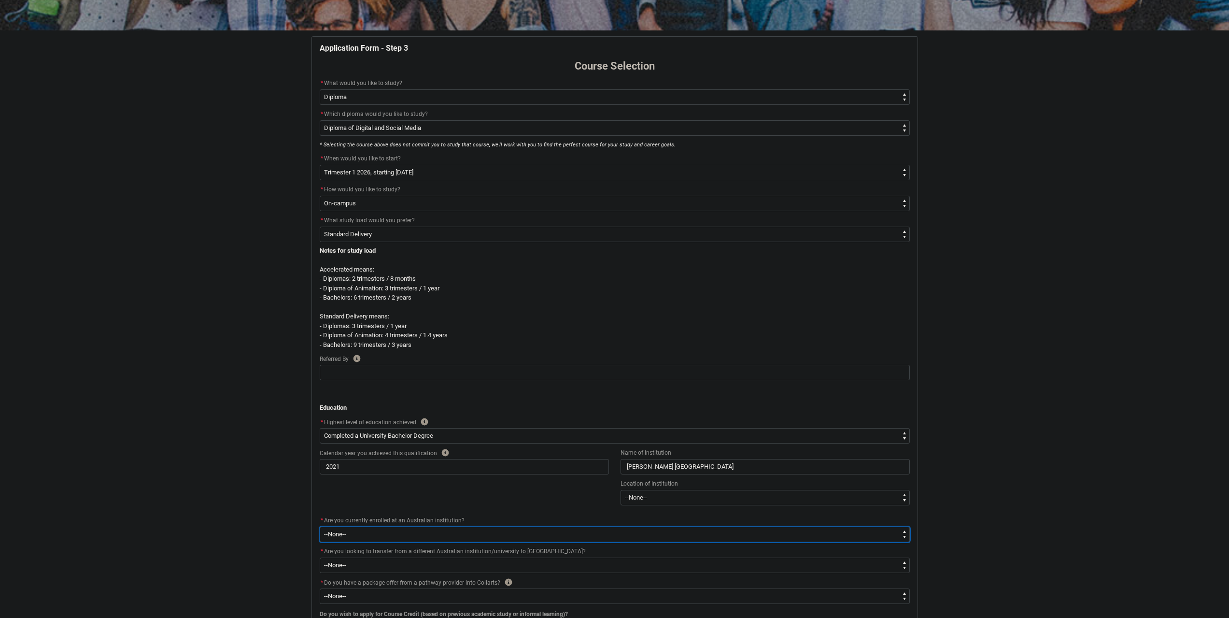
click at [436, 536] on select "--None-- Yes No" at bounding box center [615, 533] width 590 height 15
drag, startPoint x: 488, startPoint y: 512, endPoint x: 413, endPoint y: 525, distance: 75.4
click at [413, 525] on div "Application Form - Step 3 Course Selection * What would you like to study? * --…" at bounding box center [615, 354] width 602 height 623
click at [465, 523] on div "* Are you currently enrolled at an Australian institution?" at bounding box center [615, 521] width 590 height 12
drag, startPoint x: 465, startPoint y: 522, endPoint x: 329, endPoint y: 522, distance: 135.7
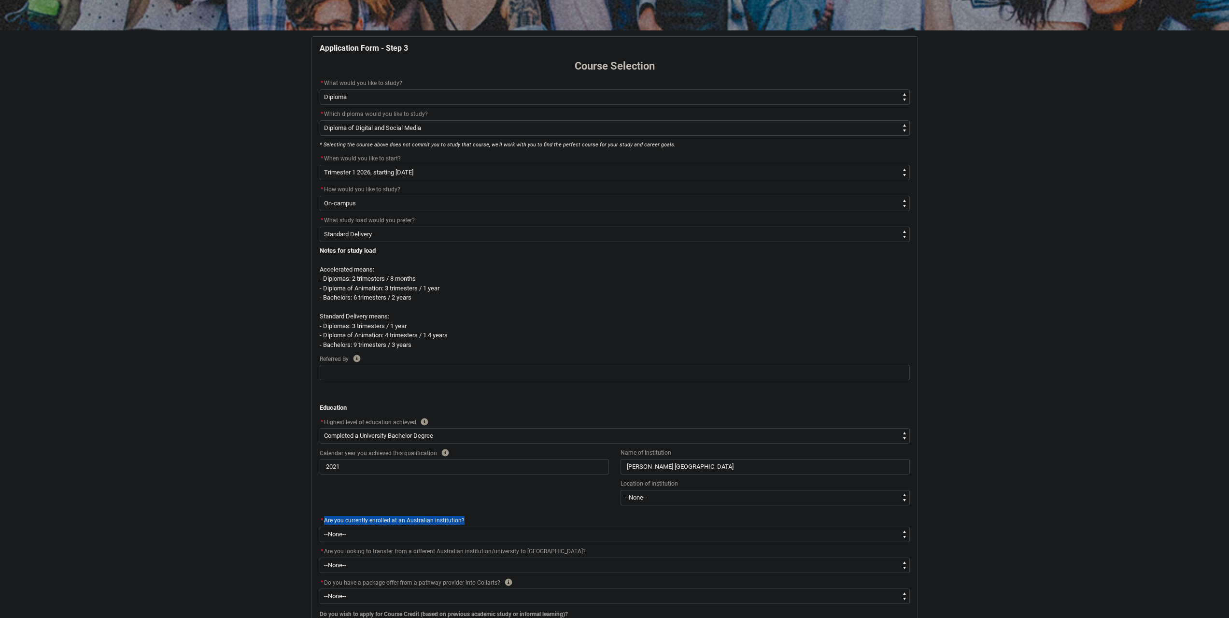
click at [329, 522] on div "* Are you currently enrolled at an Australian institution?" at bounding box center [615, 521] width 590 height 12
copy span "Are you currently enrolled at an Australian institution?"
click at [340, 530] on select "--None-- Yes No" at bounding box center [615, 533] width 590 height 15
type lightning-select "No_TextChoice"
click at [320, 526] on select "--None-- Yes No" at bounding box center [615, 533] width 590 height 15
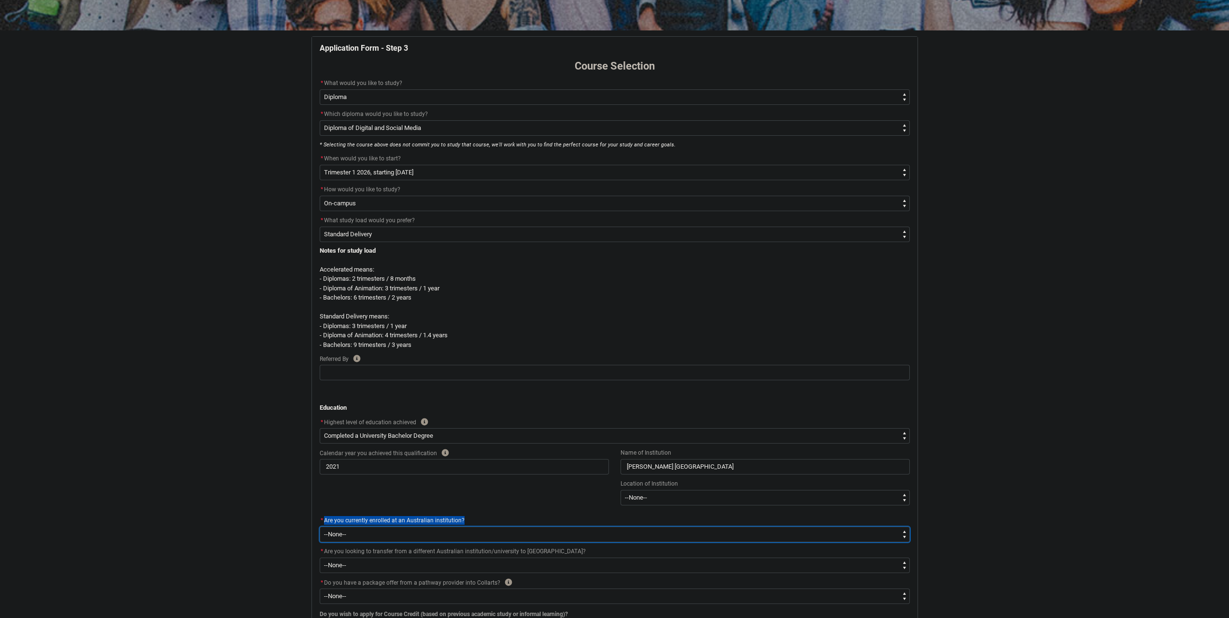
select select "No_TextChoice"
click at [521, 566] on select "--None-- Yes No" at bounding box center [615, 564] width 590 height 15
type lightning-select "Transfer_to_Collarts.No"
click at [320, 557] on select "--None-- Yes No" at bounding box center [615, 564] width 590 height 15
select select "Transfer_to_Collarts.No"
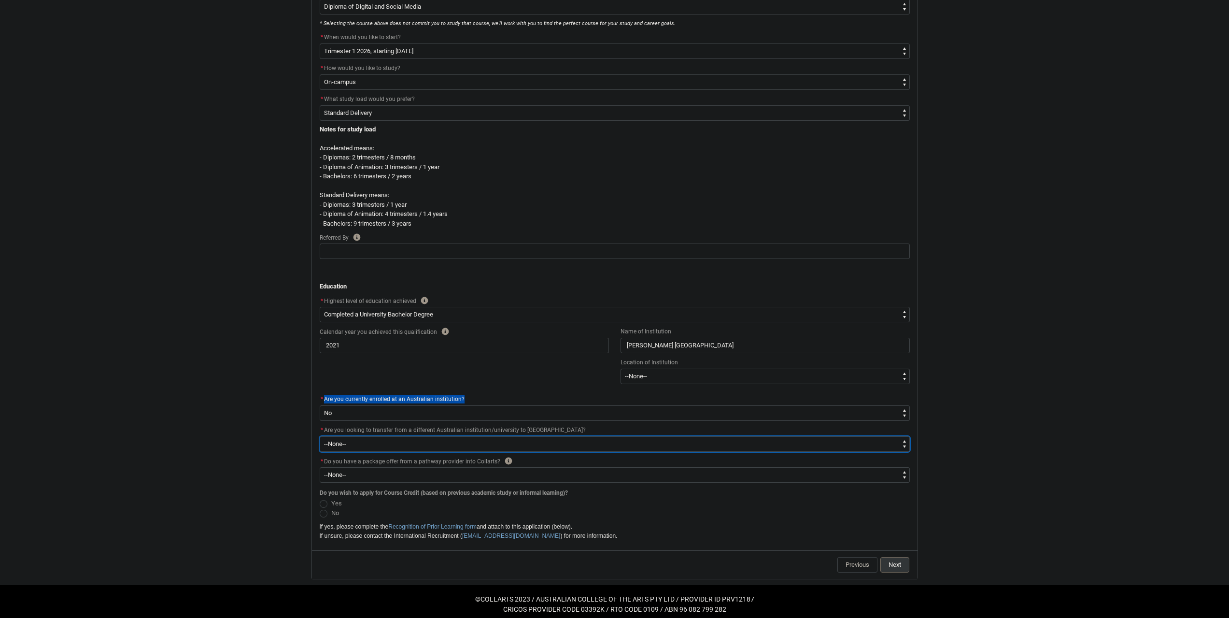
scroll to position [288, 0]
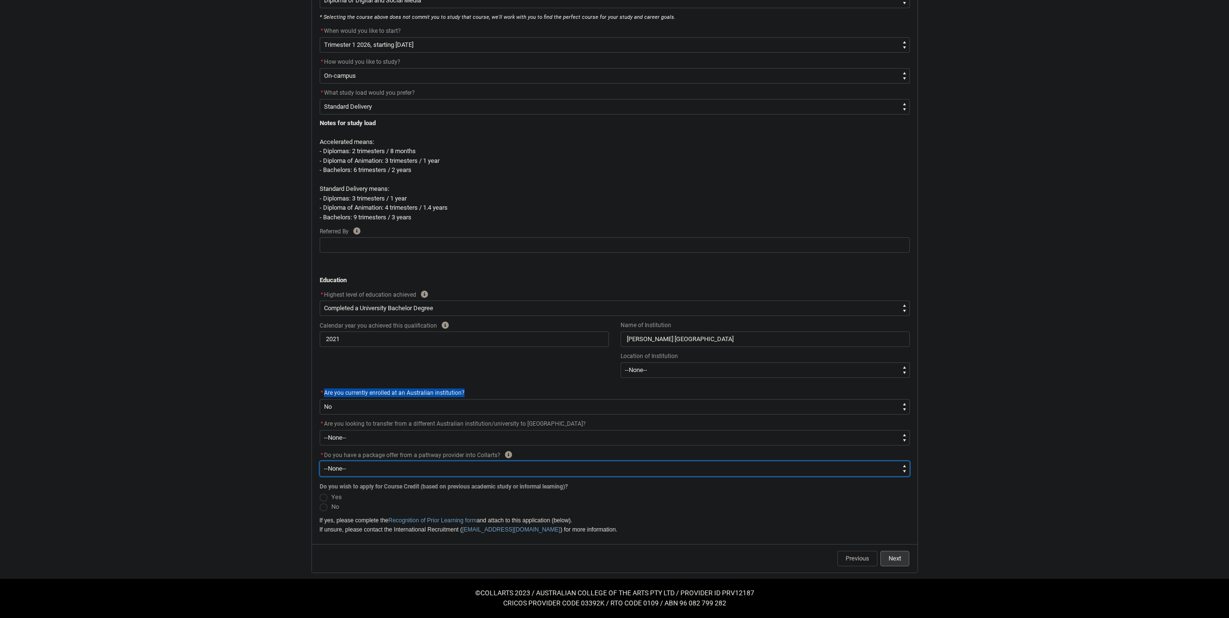
click at [378, 468] on select "--None-- Yes No" at bounding box center [615, 468] width 590 height 15
type lightning-select "Package_Offer.No"
click at [320, 461] on select "--None-- Yes No" at bounding box center [615, 468] width 590 height 15
select select "Package_Offer.No"
click at [327, 499] on span "REDU_Application_Form_for_Applicant flow" at bounding box center [324, 498] width 8 height 8
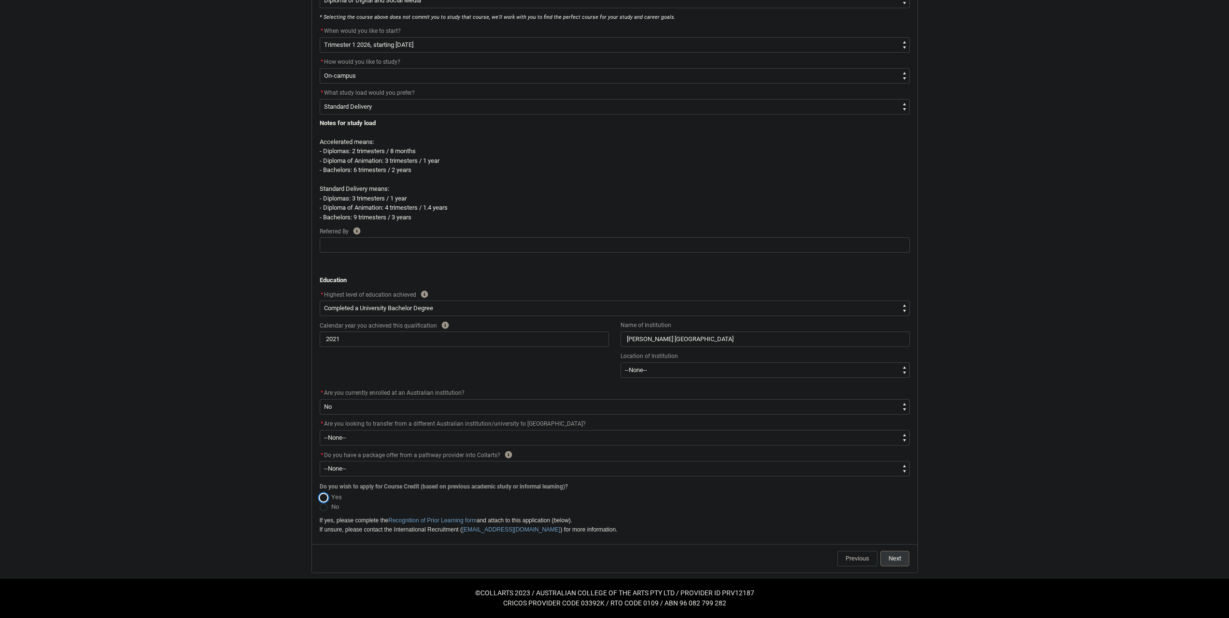
click at [320, 492] on input "Yes" at bounding box center [319, 491] width 0 height 0
radio input "true"
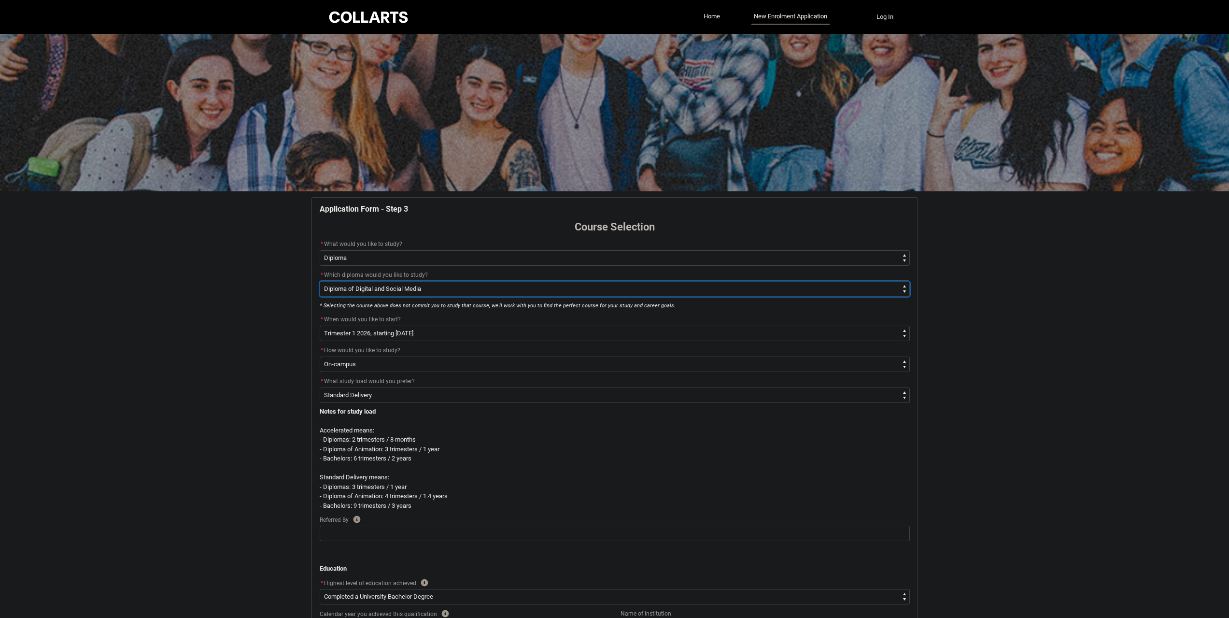
drag, startPoint x: 438, startPoint y: 290, endPoint x: 356, endPoint y: 291, distance: 81.6
click at [356, 291] on select "--None-- Diploma of 2D Animation Diploma of Applied Business (Entertainment Man…" at bounding box center [615, 288] width 590 height 15
drag, startPoint x: 322, startPoint y: 14, endPoint x: 410, endPoint y: 18, distance: 88.5
click at [410, 18] on div "Collarts Education Community Home New Enrolment Application More Log In" at bounding box center [614, 17] width 1229 height 34
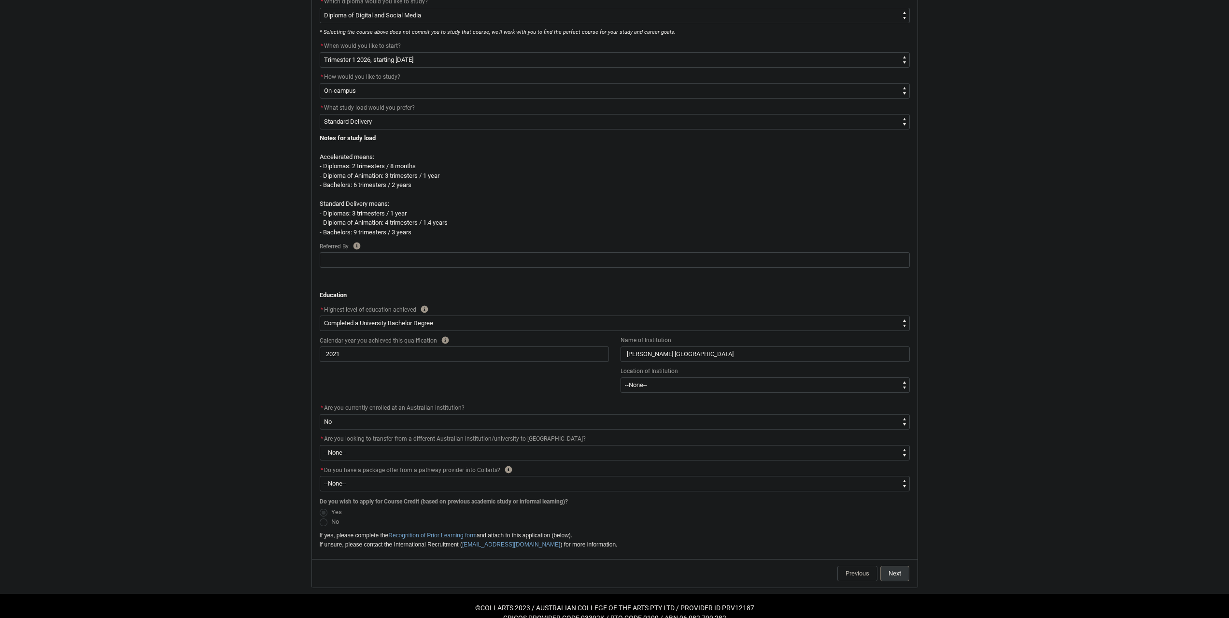
scroll to position [288, 0]
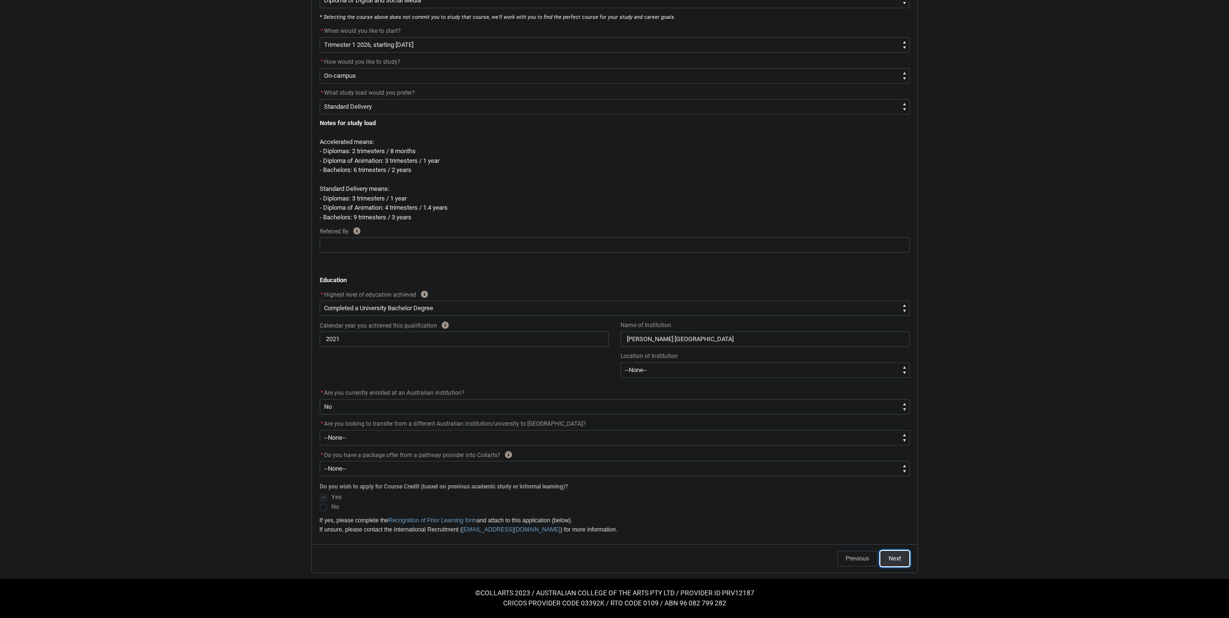
click at [892, 556] on button "Next" at bounding box center [895, 558] width 29 height 15
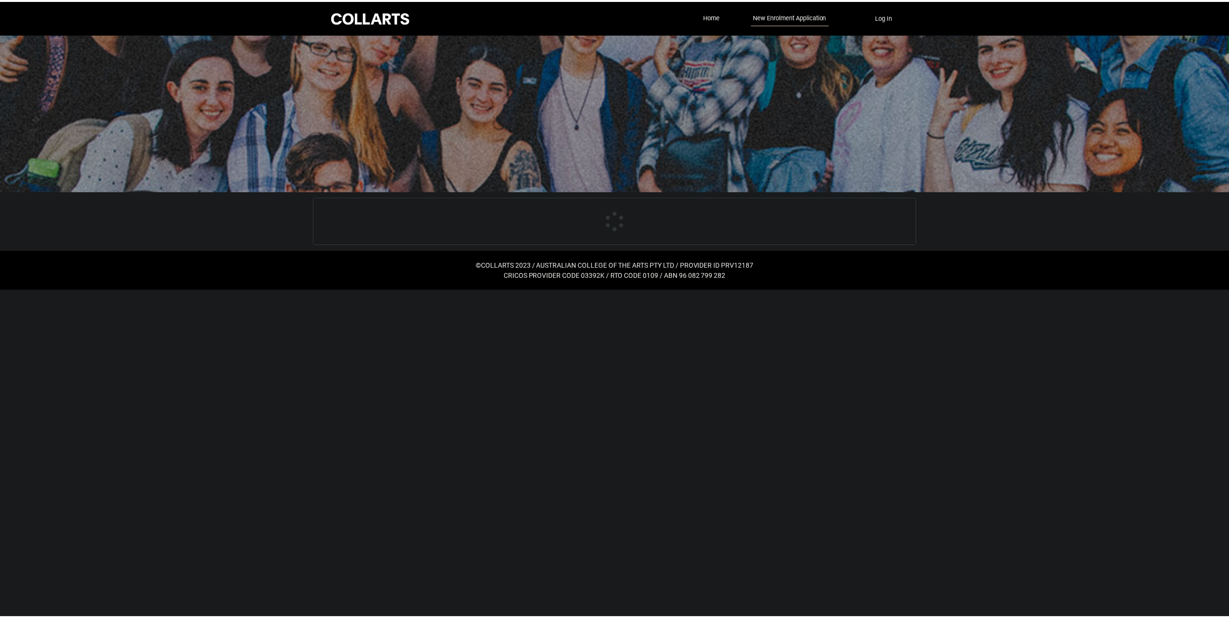
scroll to position [101, 0]
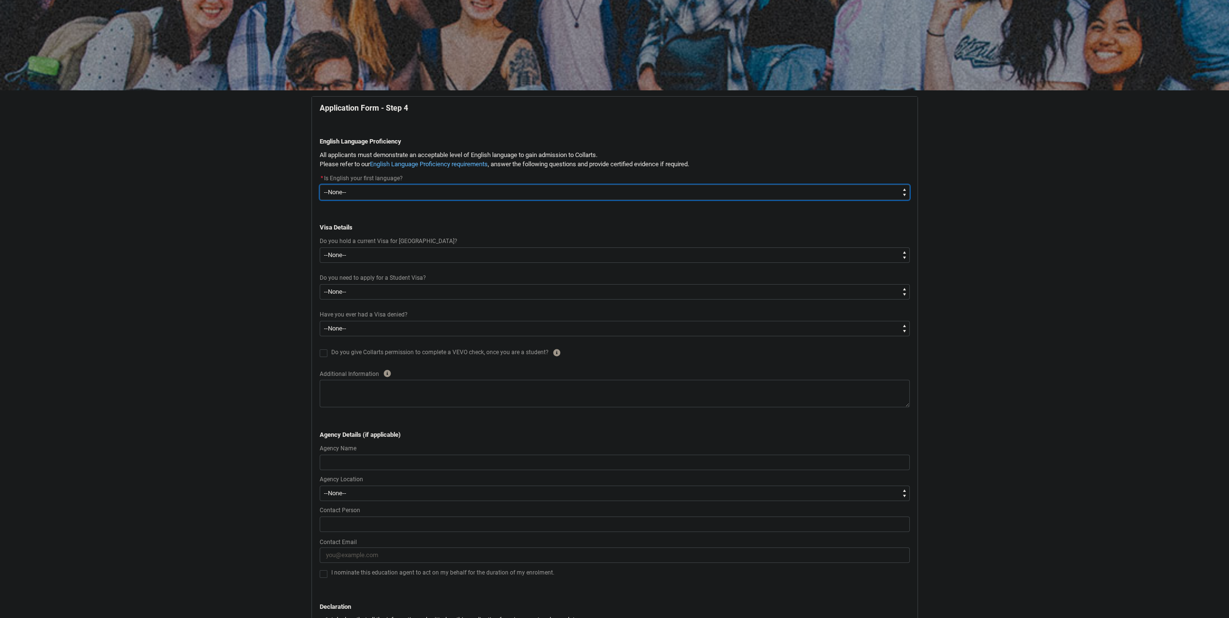
click at [410, 195] on select "--None-- Yes No" at bounding box center [615, 192] width 590 height 15
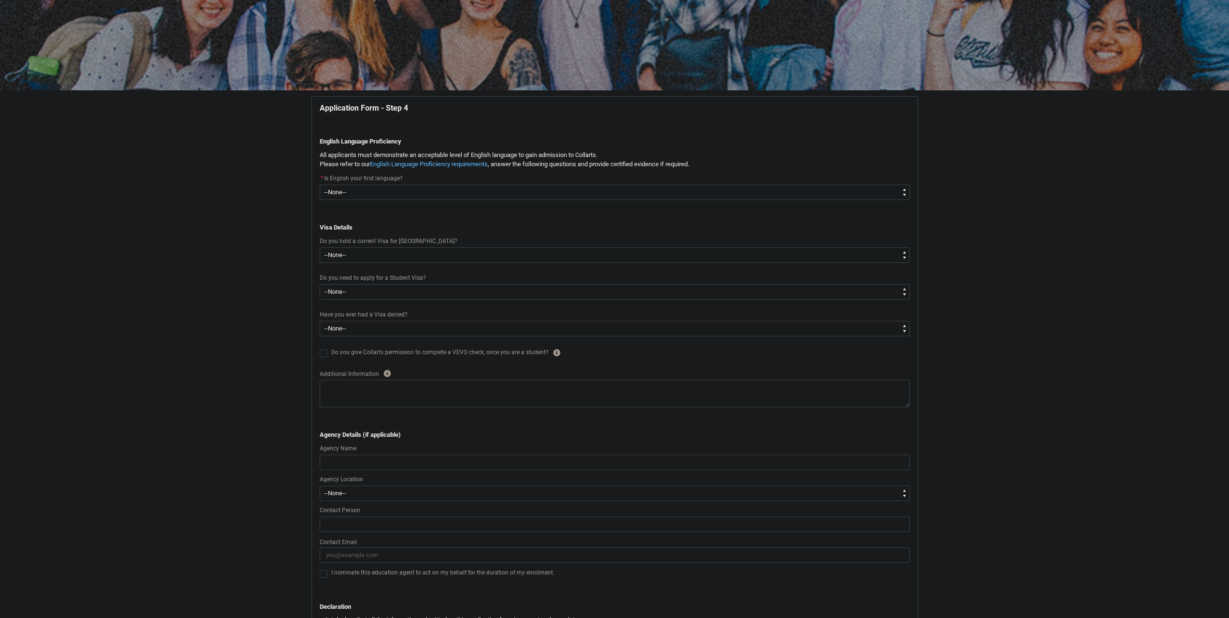
click at [360, 238] on span "Do you hold a current Visa for Australia?" at bounding box center [389, 241] width 138 height 7
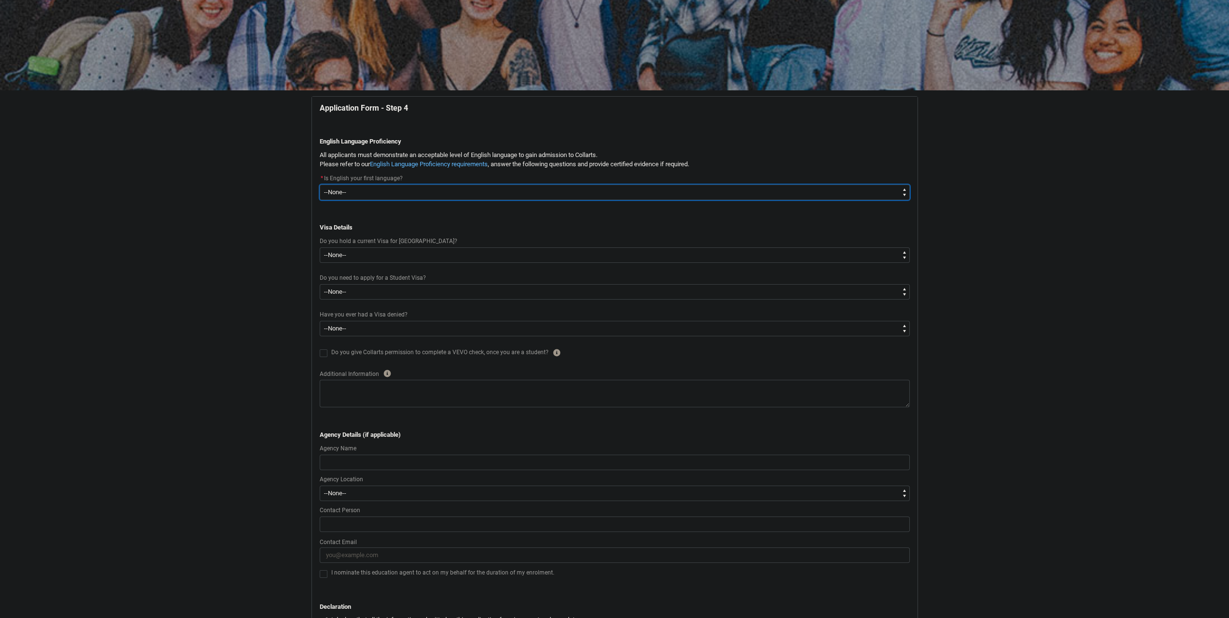
click at [407, 192] on select "--None-- Yes No" at bounding box center [615, 192] width 590 height 15
type lightning-select "Eng_1st_language.No"
click at [320, 185] on select "--None-- Yes No" at bounding box center [615, 192] width 590 height 15
select select "Eng_1st_language.No"
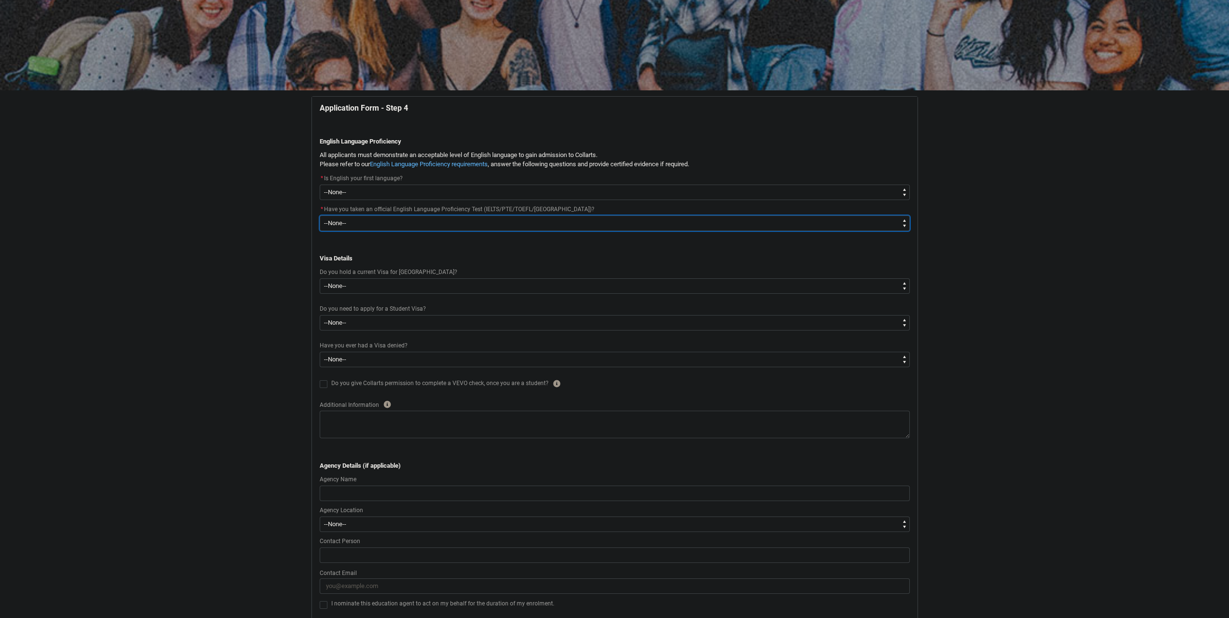
click at [436, 223] on select "--None-- Yes No" at bounding box center [615, 222] width 590 height 15
type lightning-select "English_test.No"
click at [320, 215] on select "--None-- Yes No" at bounding box center [615, 222] width 590 height 15
select select "English_test.No"
click at [433, 225] on select "--None-- Yes No" at bounding box center [615, 222] width 590 height 15
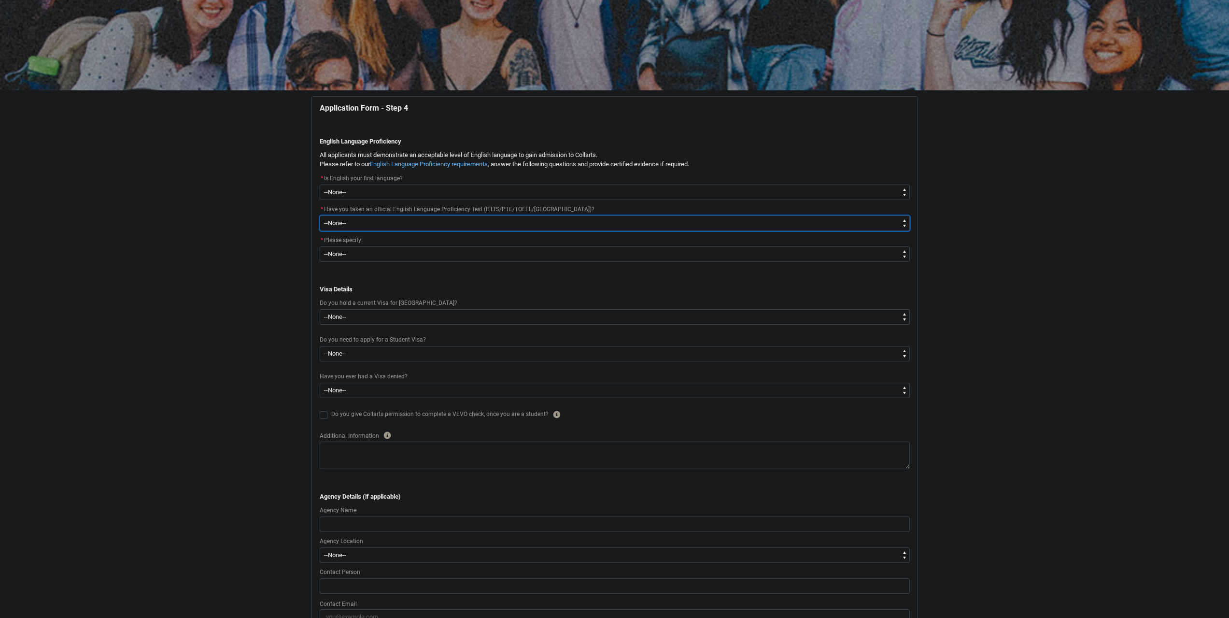
type lightning-select "English_test.Yes"
click at [320, 215] on select "--None-- Yes No" at bounding box center [615, 222] width 590 height 15
select select "English_test.Yes"
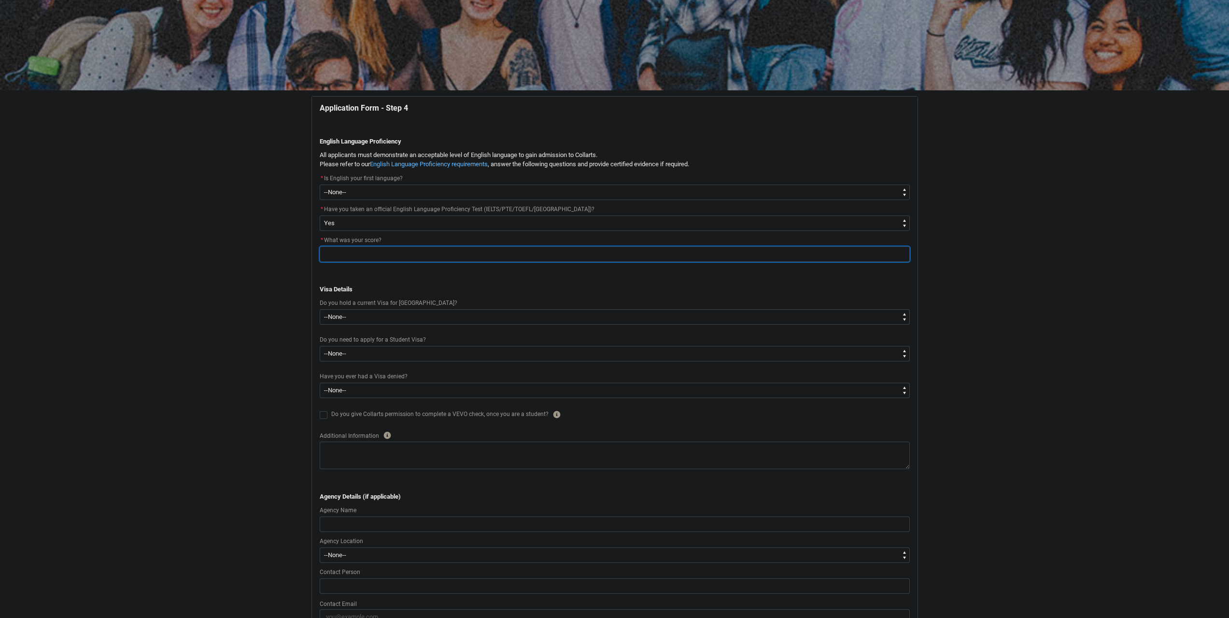
click at [412, 253] on input "REDU_Application_Form_for_Applicant flow" at bounding box center [615, 253] width 590 height 15
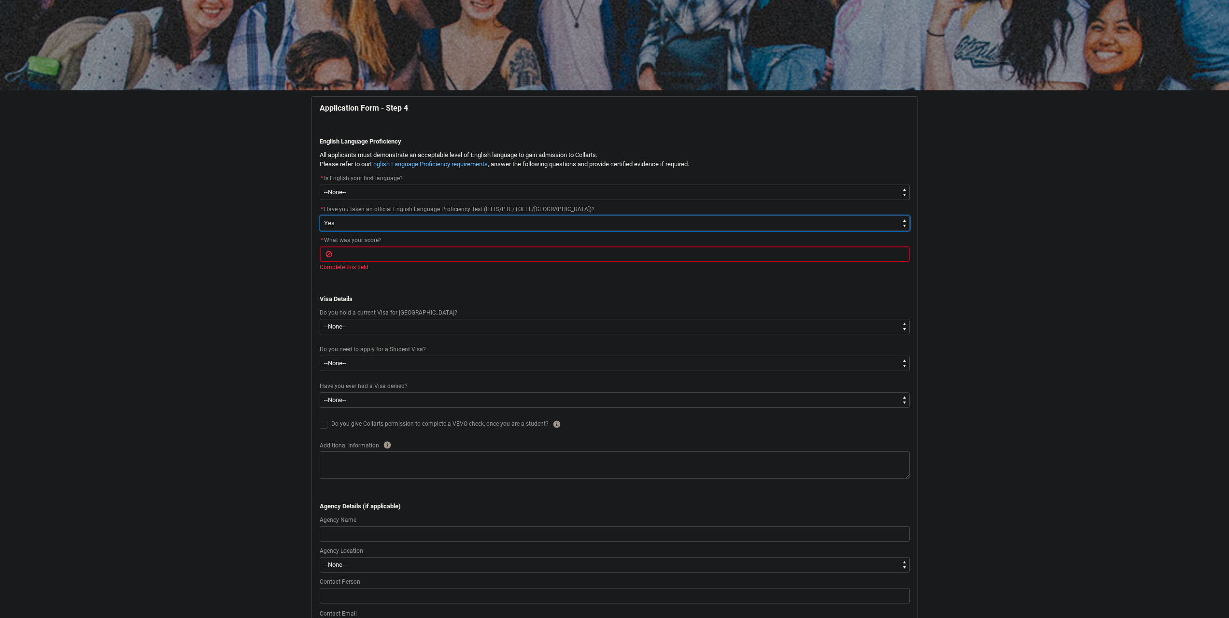
click at [450, 217] on select "--None-- Yes No" at bounding box center [615, 222] width 590 height 15
type lightning-select "English_test.No"
click at [320, 215] on select "--None-- Yes No" at bounding box center [615, 222] width 590 height 15
select select "English_test.No"
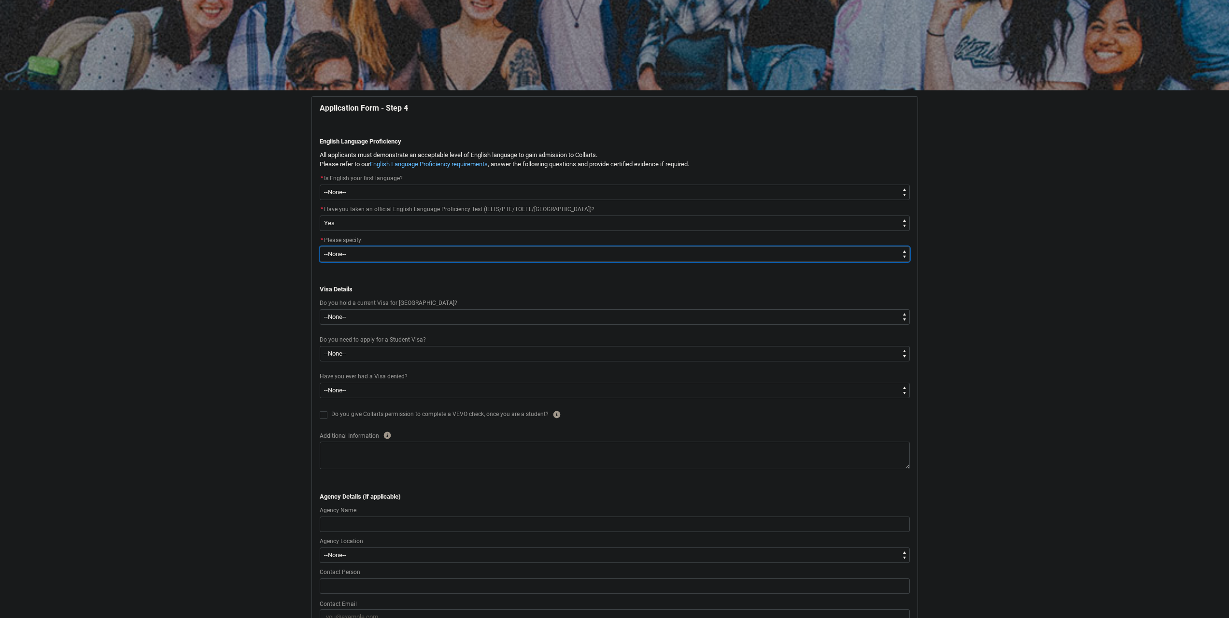
click at [413, 249] on select "--None-- English is my first language I would like to study English with one of…" at bounding box center [615, 253] width 590 height 15
type lightning-select "Specify_English_Test.I plan to take an official English Language Proficiency Te…"
click at [320, 246] on select "--None-- English is my first language I would like to study English with one of…" at bounding box center [615, 253] width 590 height 15
select select "Specify_English_Test.I plan to take an official English Language Proficiency Te…"
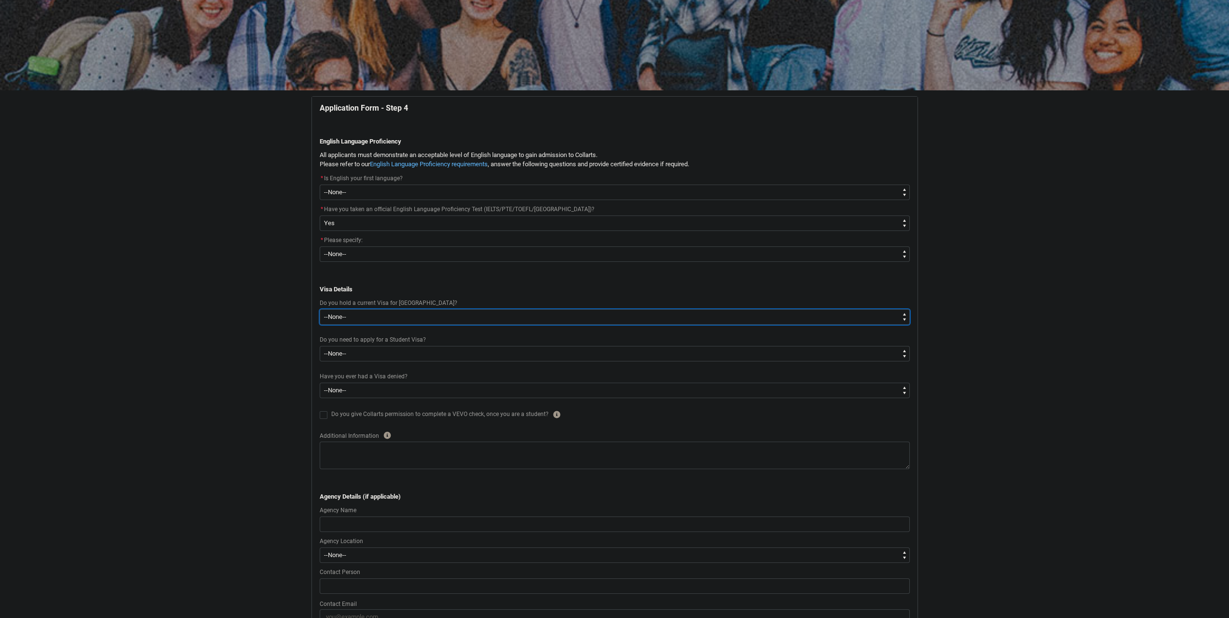
click at [351, 316] on select "--None-- Yes No" at bounding box center [615, 316] width 590 height 15
click at [419, 313] on select "--None-- Yes No" at bounding box center [615, 316] width 590 height 15
type lightning-select "No_TextChoice"
click at [320, 309] on select "--None-- Yes No" at bounding box center [615, 316] width 590 height 15
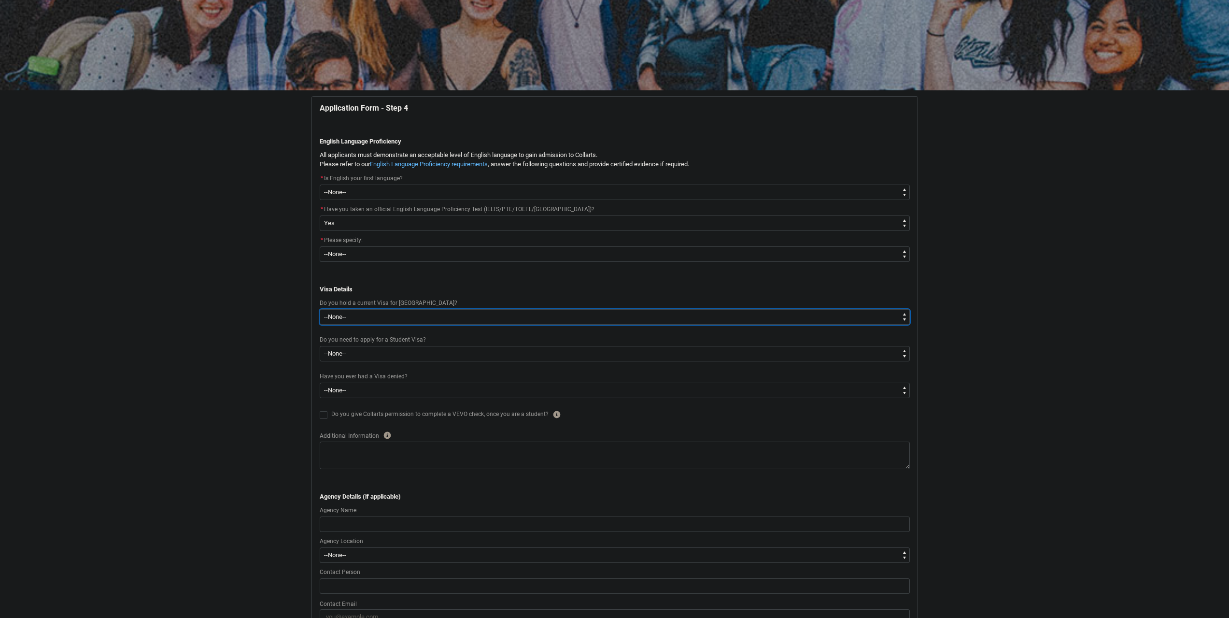
select select "No_TextChoice"
click at [396, 352] on select "--None-- Yes No" at bounding box center [615, 353] width 590 height 15
type lightning-select "Yes_TextChoice"
click at [320, 346] on select "--None-- Yes No" at bounding box center [615, 353] width 590 height 15
select select "Yes_TextChoice"
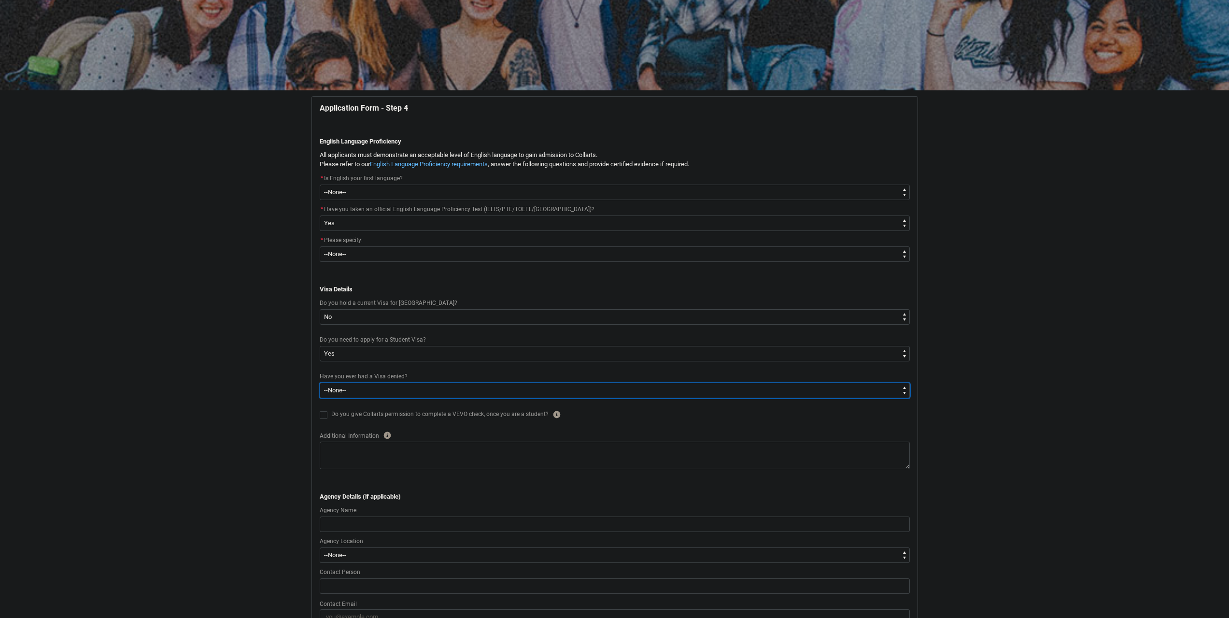
click at [398, 392] on select "--None-- Yes No" at bounding box center [615, 390] width 590 height 15
type lightning-select "No_TextChoice"
click at [320, 383] on select "--None-- Yes No" at bounding box center [615, 390] width 590 height 15
select select "No_TextChoice"
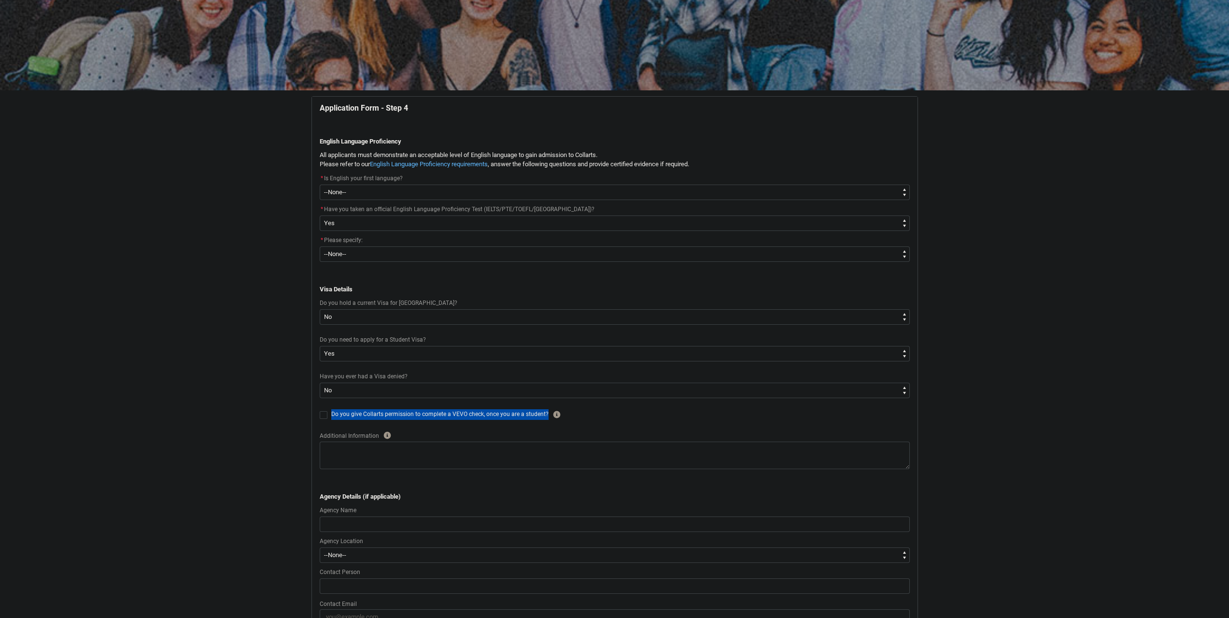
drag, startPoint x: 548, startPoint y: 413, endPoint x: 316, endPoint y: 416, distance: 232.4
click at [316, 416] on flowruntime-screen-field "Do you give Collarts permission to complete a VEVO check, once you are a studen…" at bounding box center [615, 416] width 602 height 16
copy div "Do you give Collarts permission to complete a VEVO check, once you are a studen…"
click at [555, 415] on icon "REDU_Application_Form_for_Applicant flow" at bounding box center [556, 414] width 7 height 7
click at [580, 417] on div "Do you give Collarts permission to complete a VEVO check, once you are a studen…" at bounding box center [620, 414] width 579 height 12
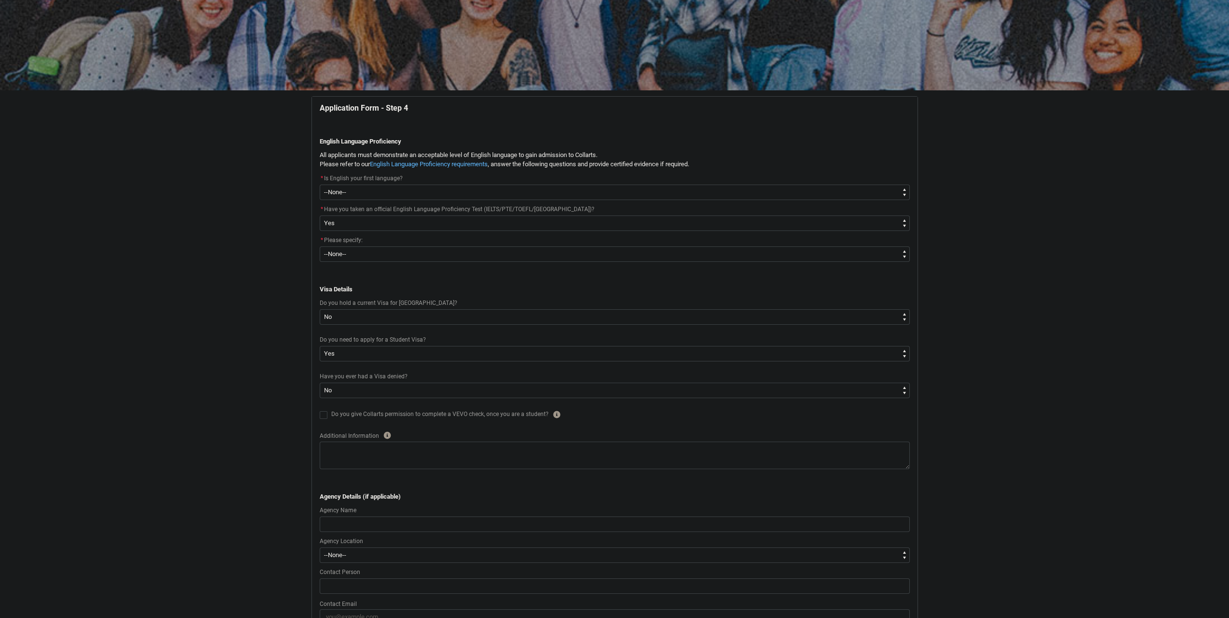
click at [322, 417] on span "REDU_Application_Form_for_Applicant flow" at bounding box center [324, 415] width 8 height 8
click at [320, 410] on input "REDU_Application_Form_for_Applicant flow" at bounding box center [319, 409] width 0 height 0
type lightning-input "true"
checkbox input "true"
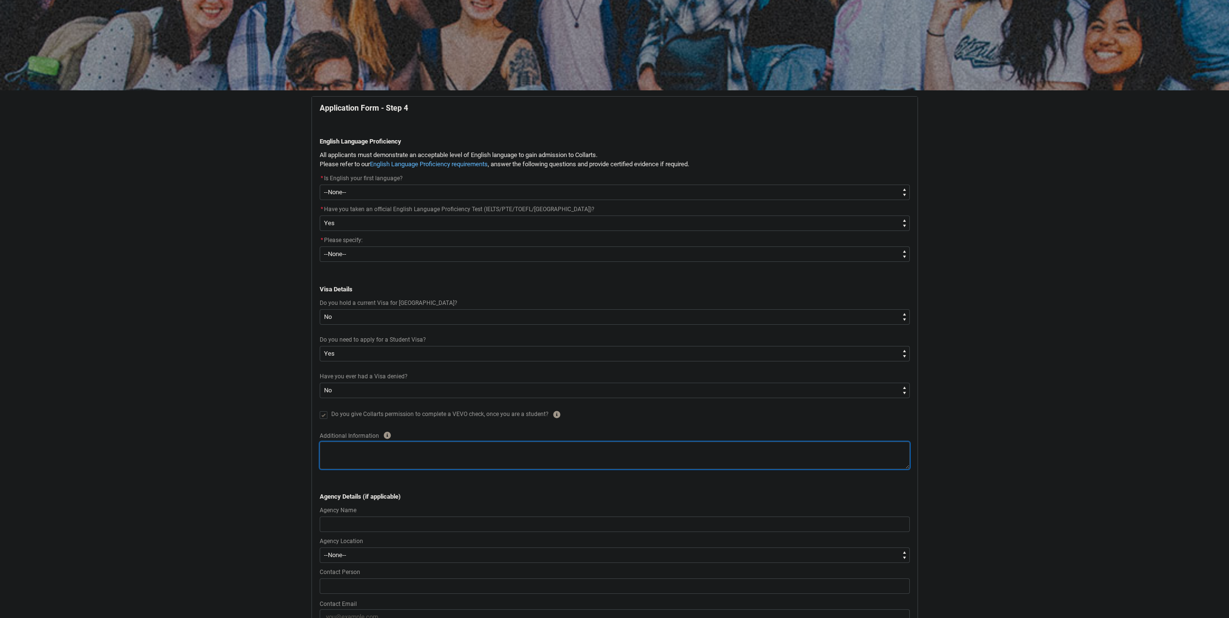
click at [384, 451] on textarea "REDU_Application_Form_for_Applicant flow" at bounding box center [615, 455] width 590 height 28
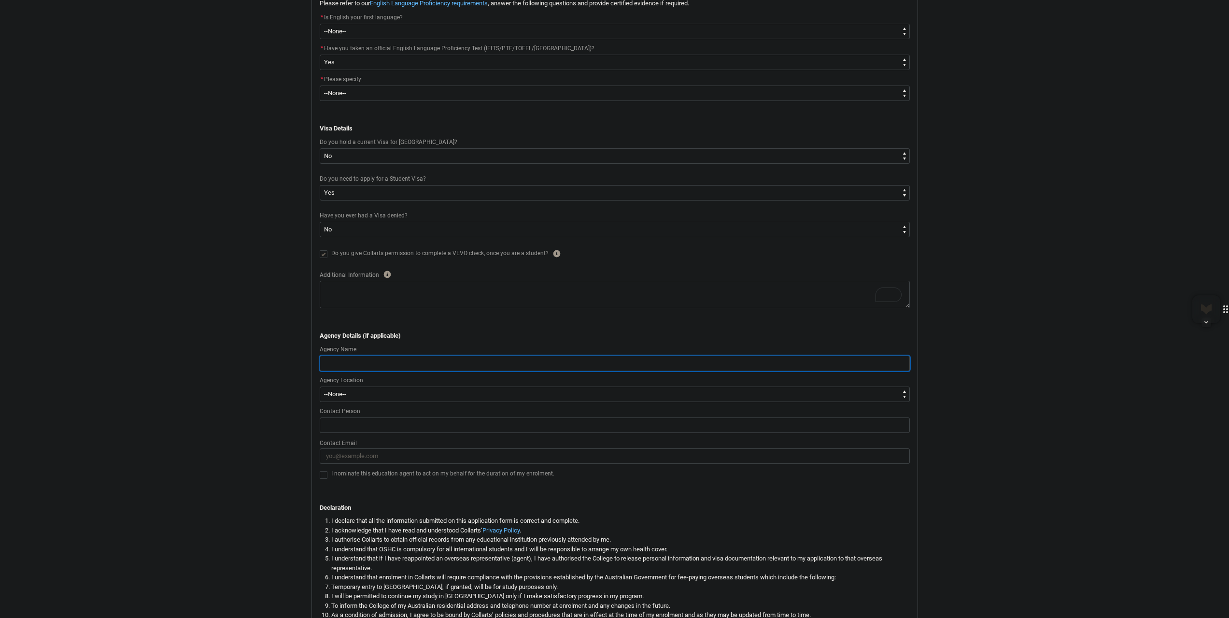
click at [394, 360] on input "REDU_Application_Form_for_Applicant flow" at bounding box center [615, 363] width 590 height 15
click at [721, 368] on input "REDU_Application_Form_for_Applicant flow" at bounding box center [615, 363] width 590 height 15
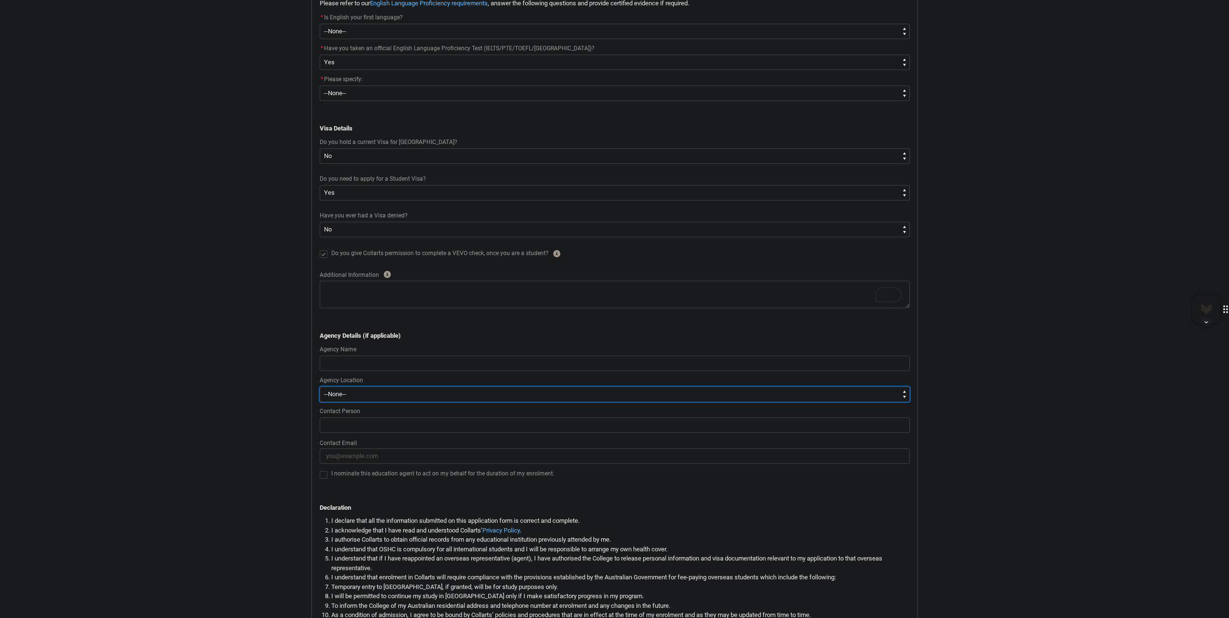
click at [377, 390] on select "--None-- Afghanistan Åland Islands Albania Algeria American Samoa Andorra Angol…" at bounding box center [615, 393] width 590 height 15
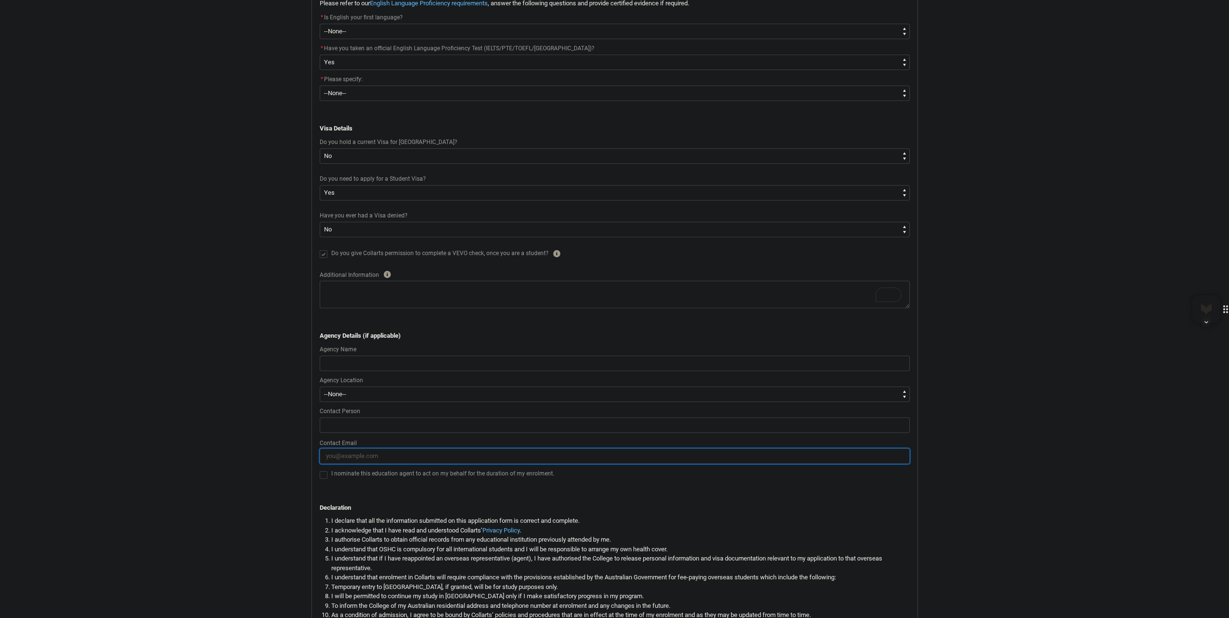
click at [365, 457] on input "Contact Email" at bounding box center [615, 455] width 590 height 15
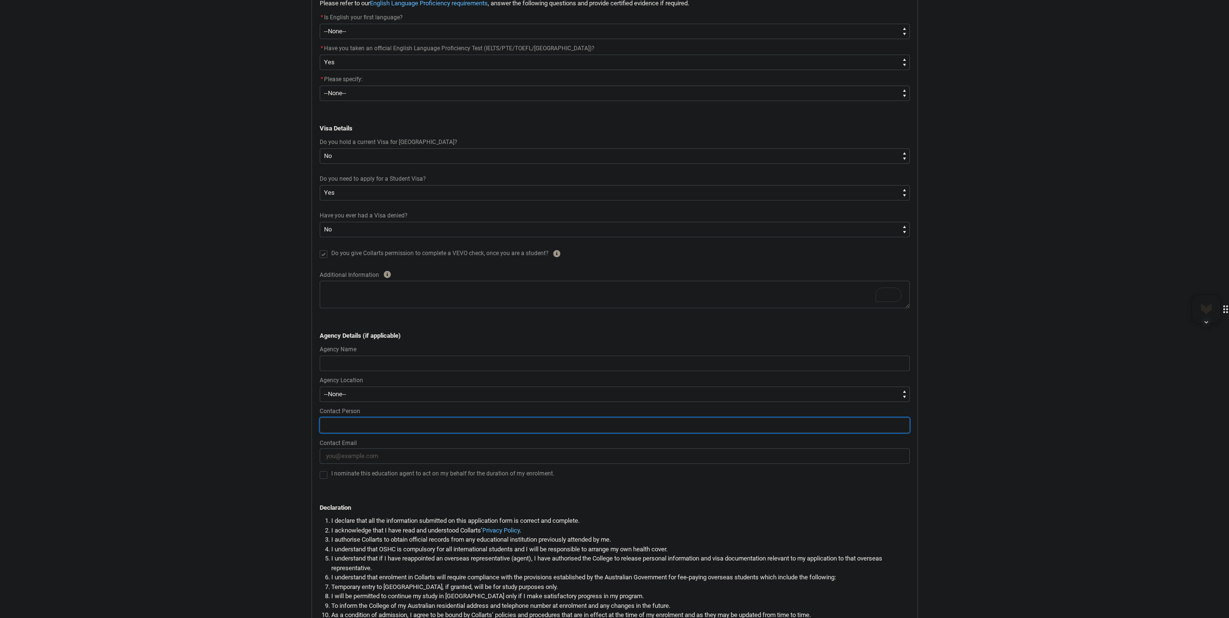
click at [387, 424] on input "REDU_Application_Form_for_Applicant flow" at bounding box center [615, 424] width 590 height 15
click at [338, 430] on input "REDU_Application_Form_for_Applicant flow" at bounding box center [615, 424] width 590 height 15
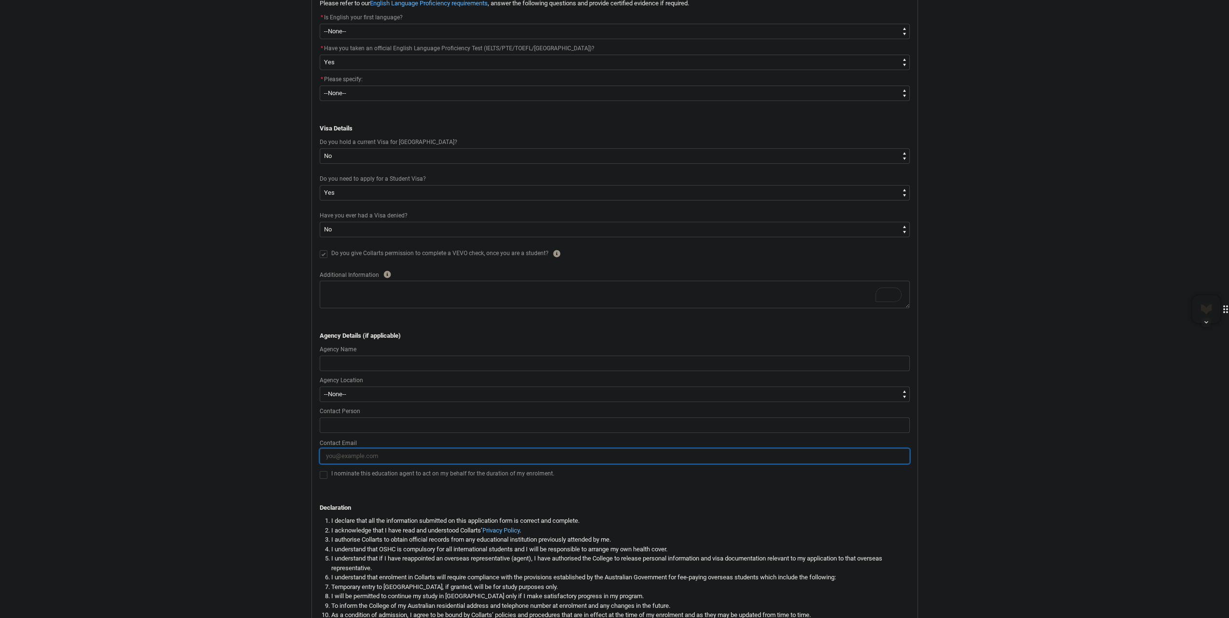
click at [341, 461] on input "Contact Email" at bounding box center [615, 455] width 590 height 15
click at [327, 475] on span "REDU_Application_Form_for_Applicant flow" at bounding box center [324, 475] width 8 height 8
click at [320, 469] on input "REDU_Application_Form_for_Applicant flow" at bounding box center [319, 469] width 0 height 0
type lightning-input "true"
checkbox input "true"
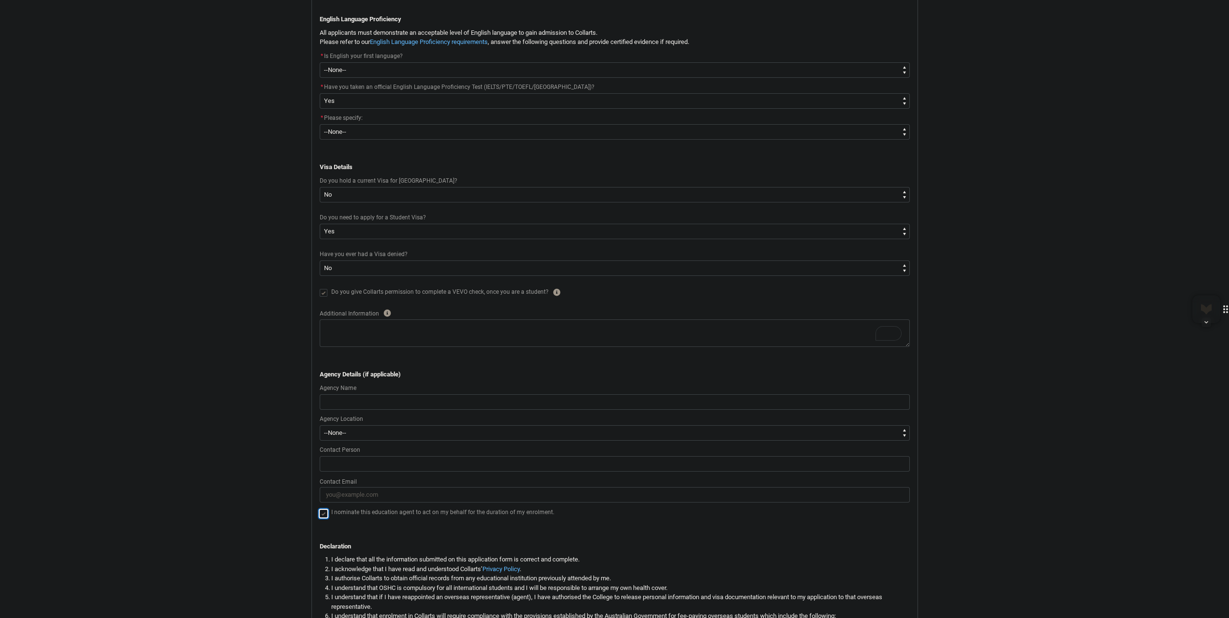
scroll to position [62, 0]
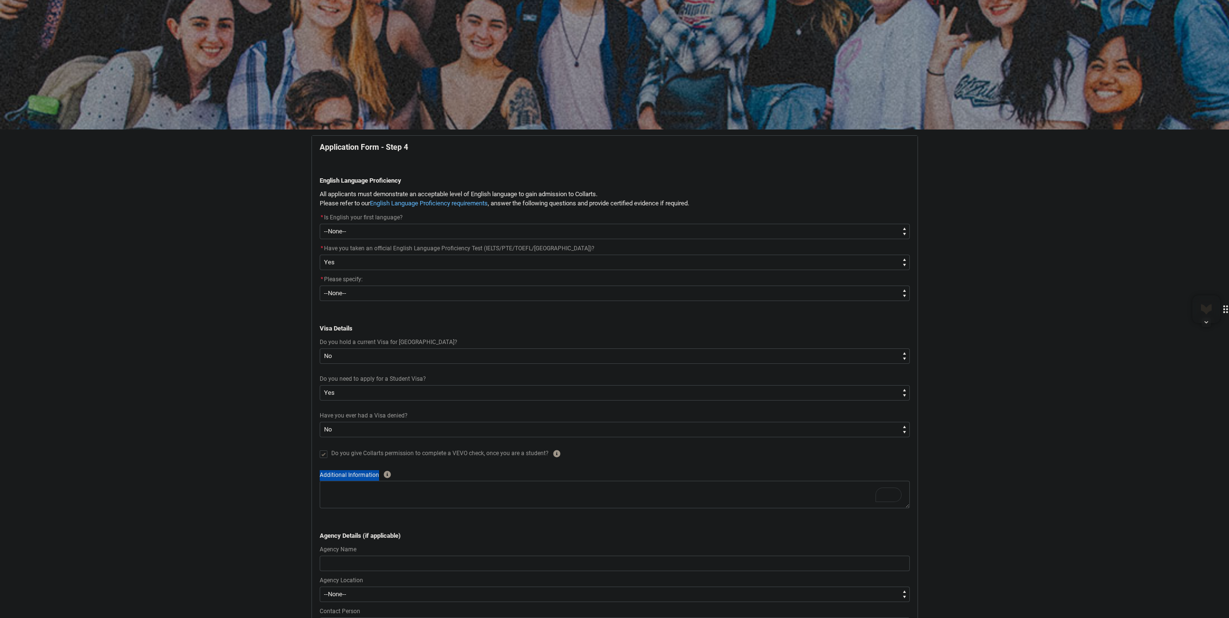
drag, startPoint x: 315, startPoint y: 473, endPoint x: 384, endPoint y: 476, distance: 68.7
click at [384, 476] on flowruntime-screen-field "Additional Information Help" at bounding box center [615, 490] width 602 height 43
copy span "Additional Information"
click at [430, 494] on textarea "To enrich screen reader interactions, please activate Accessibility in Grammarl…" at bounding box center [615, 495] width 590 height 28
paste textarea "I completed my Bachelor of Arts (Honours) in Graphics Design and Multimedia in …"
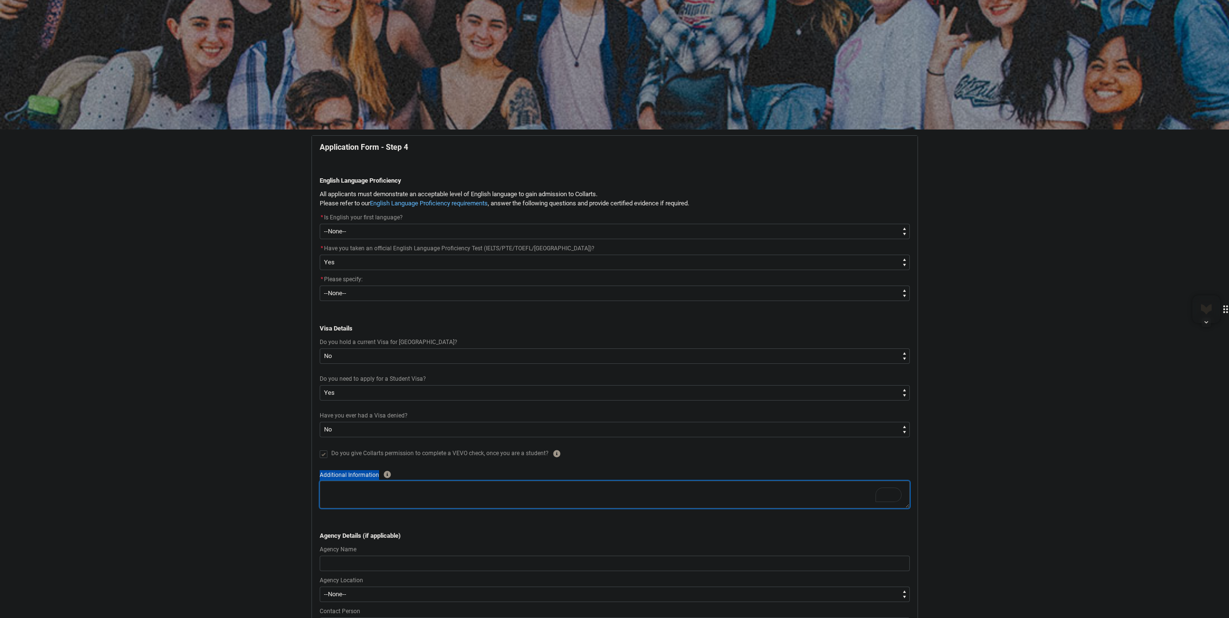
type lightning-textarea "I completed my Bachelor of Arts (Honours) in Graphics Design and Multimedia in …"
type textarea "I completed my Bachelor of Arts (Honours) in Graphics Design and Multimedia in …"
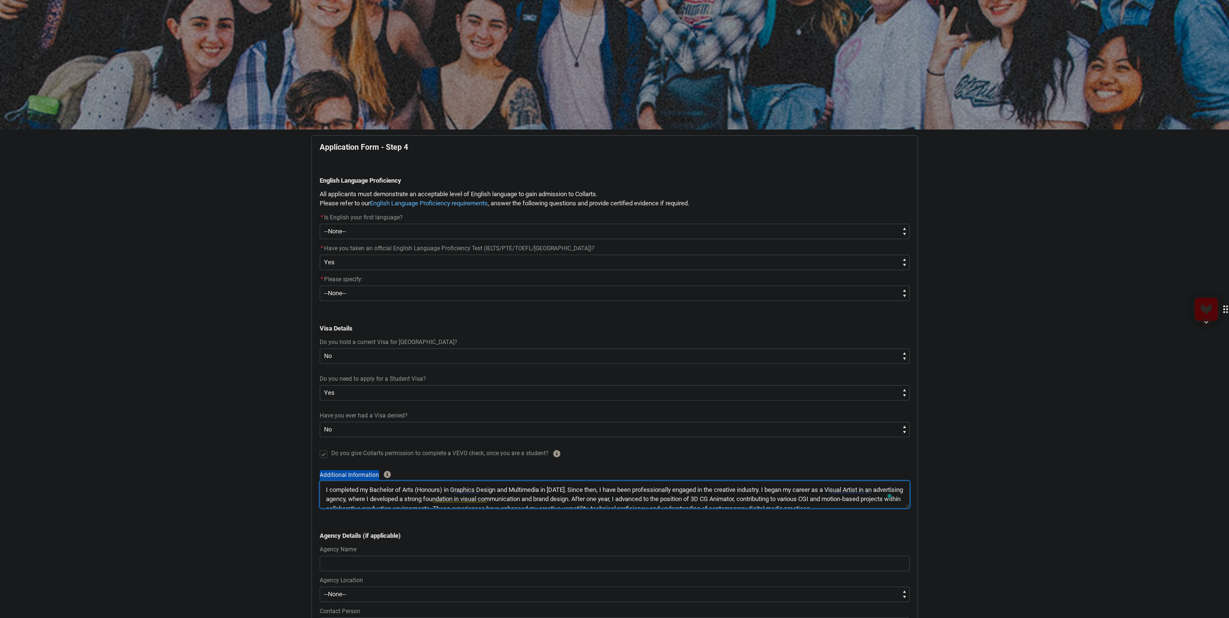
scroll to position [223, 0]
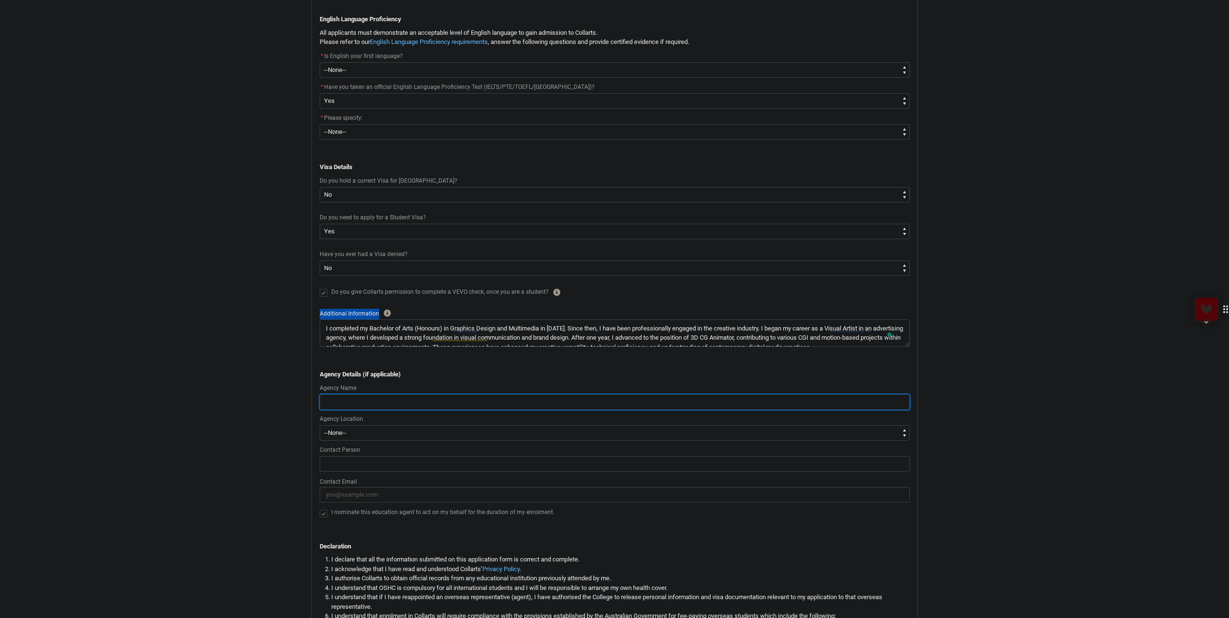
click at [398, 397] on input "REDU_Application_Form_for_Applicant flow" at bounding box center [615, 401] width 590 height 15
click at [493, 362] on p "REDU_Application_Form_for_Applicant flow" at bounding box center [615, 365] width 590 height 10
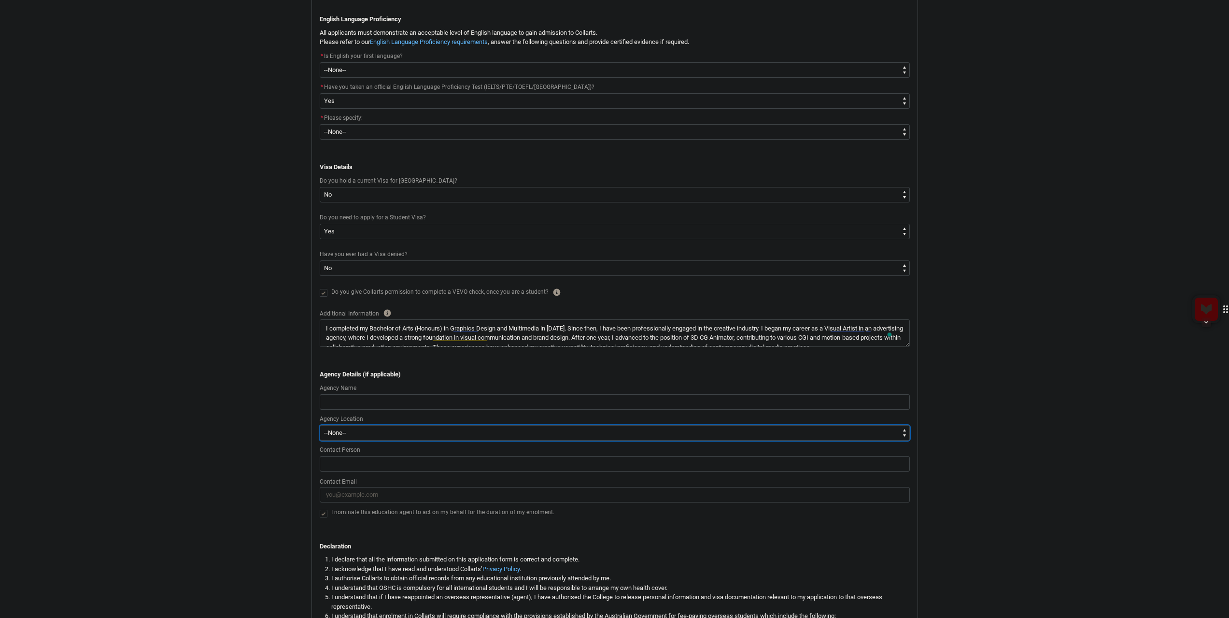
click at [411, 431] on select "--None-- Afghanistan Åland Islands Albania Algeria American Samoa Andorra Angol…" at bounding box center [615, 432] width 590 height 15
click at [410, 469] on input "REDU_Application_Form_for_Applicant flow" at bounding box center [615, 463] width 590 height 15
click at [644, 536] on p "REDU_Application_Form_for_Applicant flow" at bounding box center [615, 537] width 590 height 10
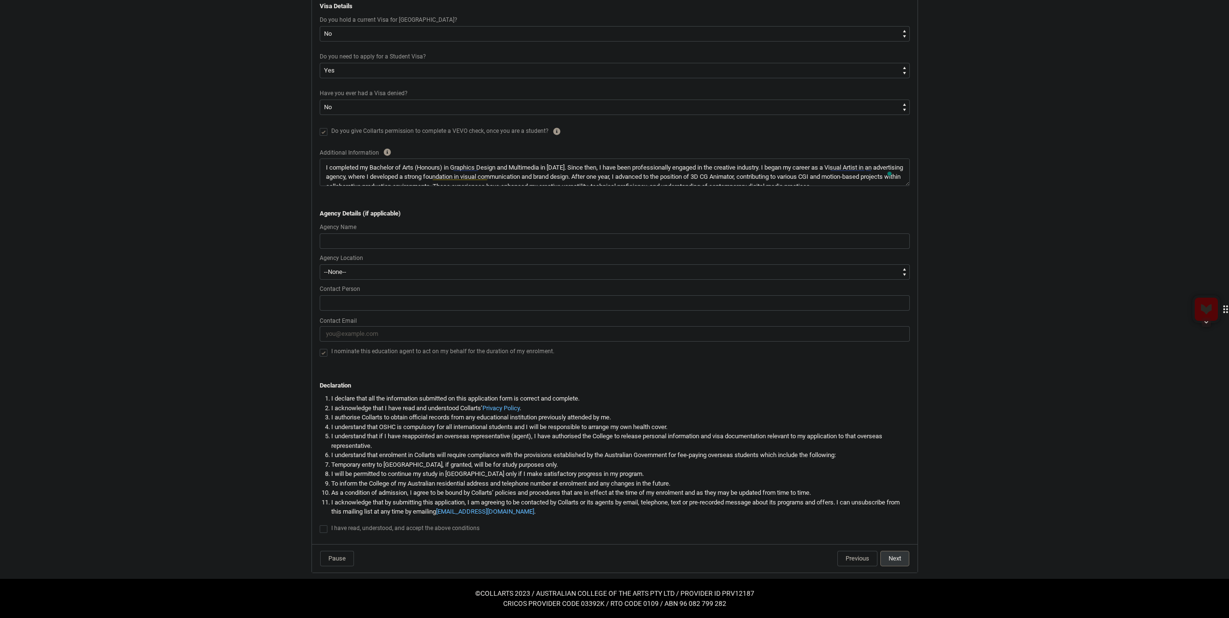
click at [325, 530] on span "REDU_Application_Form_for_Applicant flow" at bounding box center [324, 529] width 8 height 8
click at [320, 524] on input "REDU_Application_Form_for_Applicant flow" at bounding box center [319, 524] width 0 height 0
type lightning-input "true"
checkbox input "true"
click at [320, 349] on span "REDU_Application_Form_for_Applicant flow" at bounding box center [324, 353] width 8 height 8
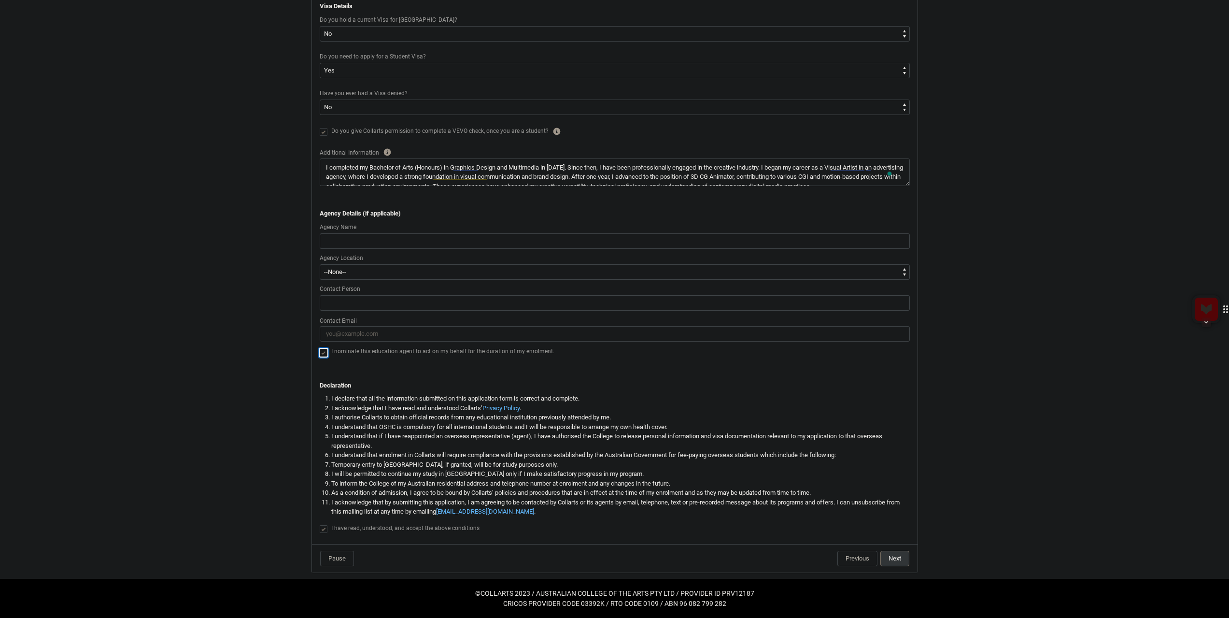
click at [320, 347] on input "REDU_Application_Form_for_Applicant flow" at bounding box center [319, 347] width 0 height 0
type lightning-input "false"
checkbox input "false"
click at [896, 560] on button "Next" at bounding box center [895, 558] width 29 height 15
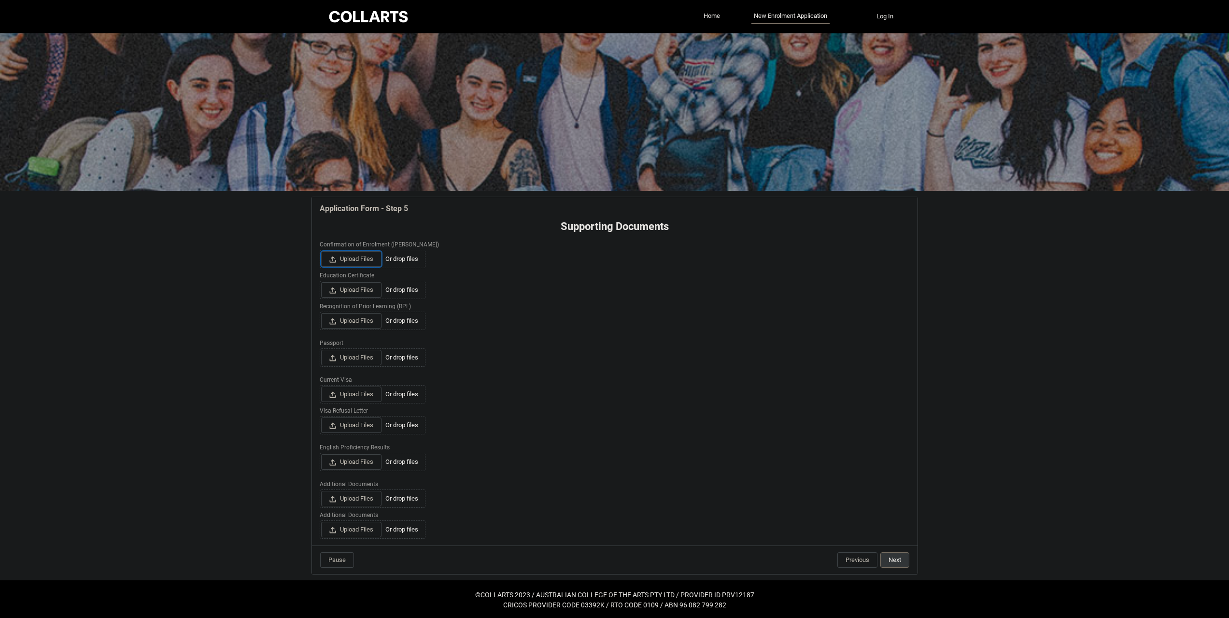
scroll to position [0, 0]
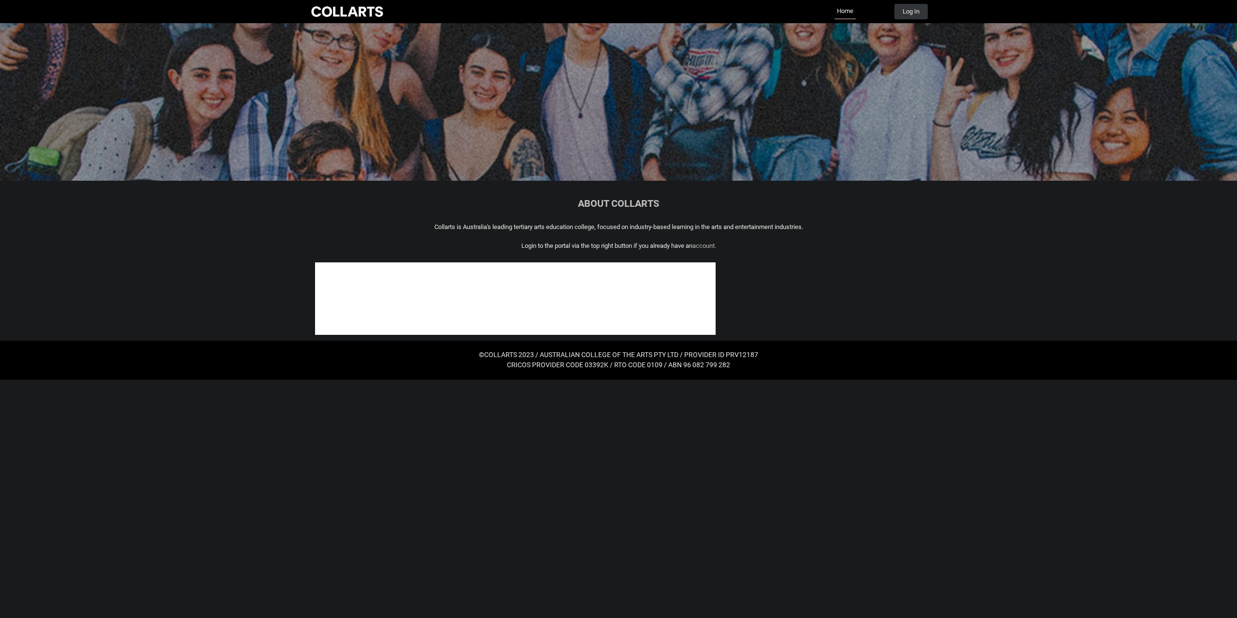
click at [359, 6] on div at bounding box center [347, 12] width 76 height 14
click at [356, 12] on div at bounding box center [347, 12] width 76 height 14
click at [703, 246] on span "account." at bounding box center [704, 245] width 24 height 7
click at [346, 10] on div at bounding box center [347, 12] width 76 height 14
click at [904, 9] on button "Log In" at bounding box center [910, 11] width 33 height 15
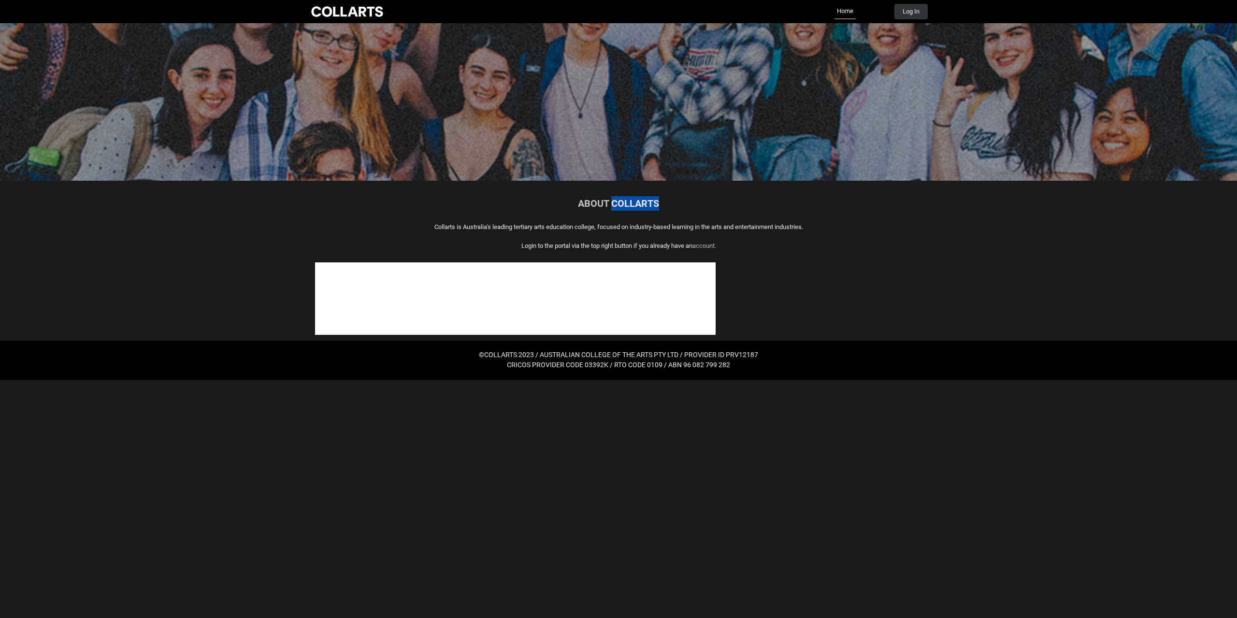
drag, startPoint x: 613, startPoint y: 204, endPoint x: 669, endPoint y: 208, distance: 56.6
click at [669, 208] on h1 "ABOUT COLLARTS" at bounding box center [618, 198] width 607 height 24
copy span "COLLARTS"
